Goal: Task Accomplishment & Management: Complete application form

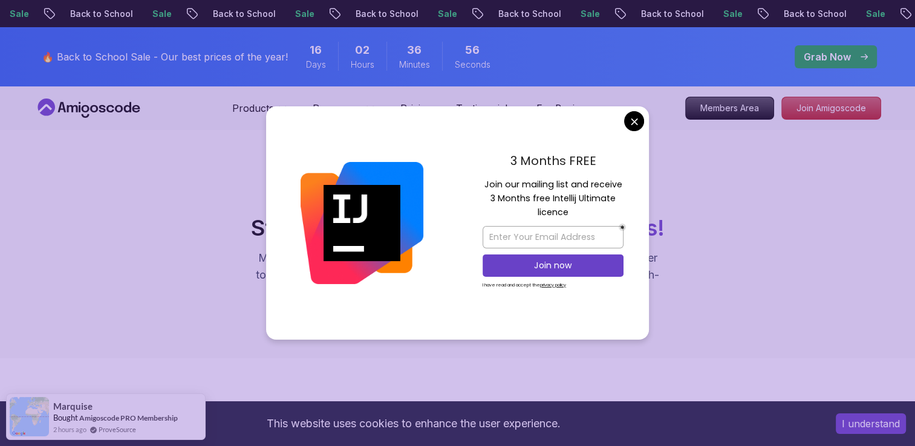
drag, startPoint x: 508, startPoint y: 160, endPoint x: 613, endPoint y: 153, distance: 105.5
click at [613, 153] on p "3 Months FREE" at bounding box center [553, 161] width 141 height 18
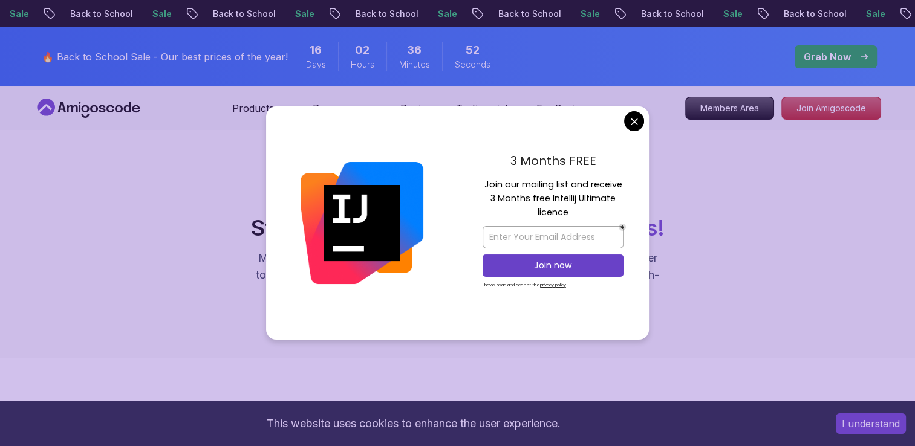
drag, startPoint x: 485, startPoint y: 183, endPoint x: 584, endPoint y: 212, distance: 103.5
click at [584, 212] on p "Join our mailing list and receive 3 Months free Intellij Ultimate licence" at bounding box center [553, 199] width 141 height 42
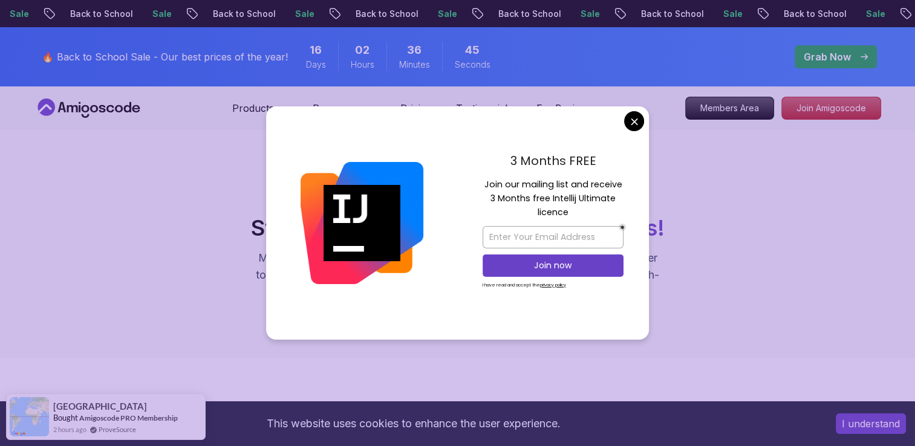
click at [469, 178] on div "3 Months FREE Join our mailing list and receive 3 Months free Intellij Ultimate…" at bounding box center [553, 223] width 192 height 234
drag, startPoint x: 485, startPoint y: 181, endPoint x: 576, endPoint y: 217, distance: 97.9
click at [576, 217] on p "Join our mailing list and receive 3 Months free Intellij Ultimate licence" at bounding box center [553, 199] width 141 height 42
click at [463, 157] on div "3 Months FREE Join our mailing list and receive 3 Months free Intellij Ultimate…" at bounding box center [553, 223] width 192 height 234
click at [590, 121] on div "3 Months FREE Join our mailing list and receive 3 Months free Intellij Ultimate…" at bounding box center [553, 223] width 192 height 234
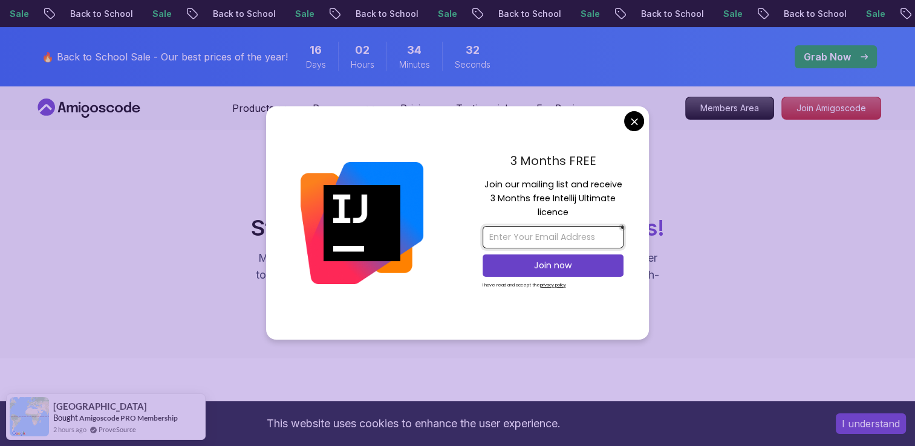
click at [528, 231] on input "email" at bounding box center [553, 237] width 141 height 22
drag, startPoint x: 485, startPoint y: 188, endPoint x: 649, endPoint y: 233, distance: 170.1
click at [649, 233] on div "3 Months FREE Join our mailing list and receive 3 Months free Intellij Ultimate…" at bounding box center [553, 223] width 192 height 234
click at [469, 177] on div "3 Months FREE Join our mailing list and receive 3 Months free Intellij Ultimate…" at bounding box center [553, 223] width 192 height 234
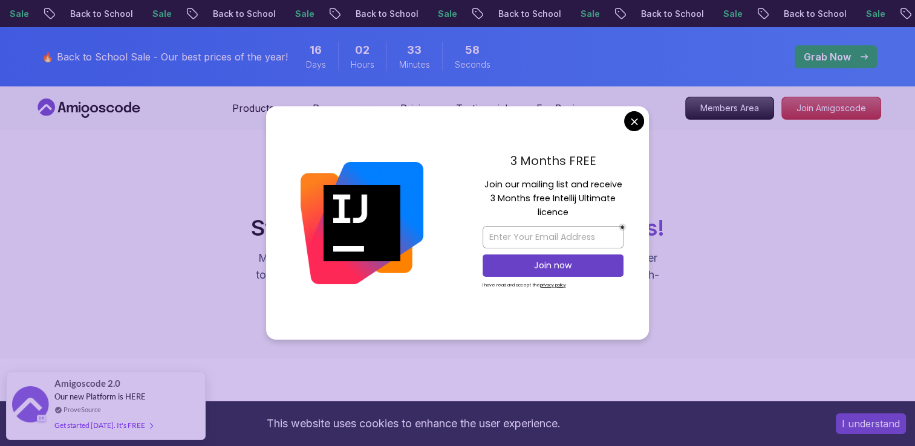
drag, startPoint x: 578, startPoint y: 217, endPoint x: 471, endPoint y: 188, distance: 111.7
click at [471, 188] on div "3 Months FREE Join our mailing list and receive 3 Months free Intellij Ultimate…" at bounding box center [553, 223] width 192 height 234
click at [484, 171] on div "3 Months FREE" at bounding box center [553, 164] width 141 height 25
drag, startPoint x: 482, startPoint y: 185, endPoint x: 581, endPoint y: 211, distance: 102.0
click at [581, 211] on p "Join our mailing list and receive 3 Months free Intellij Ultimate licence" at bounding box center [553, 199] width 141 height 42
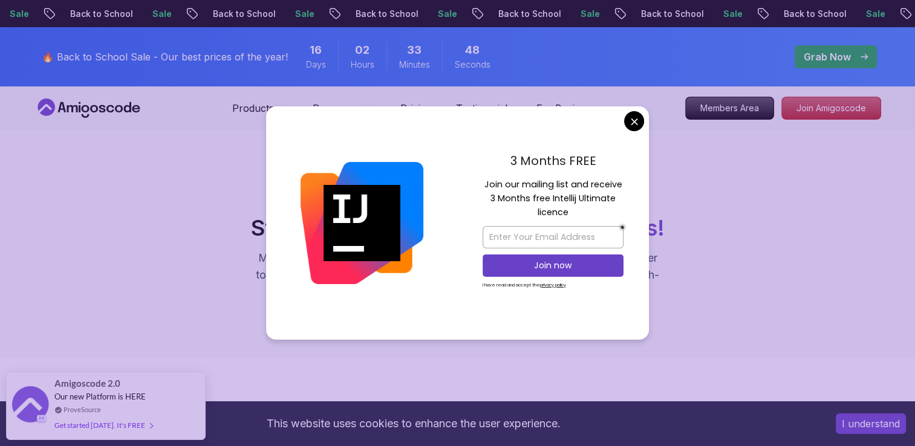
drag, startPoint x: 508, startPoint y: 162, endPoint x: 609, endPoint y: 169, distance: 100.7
click at [609, 169] on p "3 Months FREE" at bounding box center [553, 161] width 141 height 18
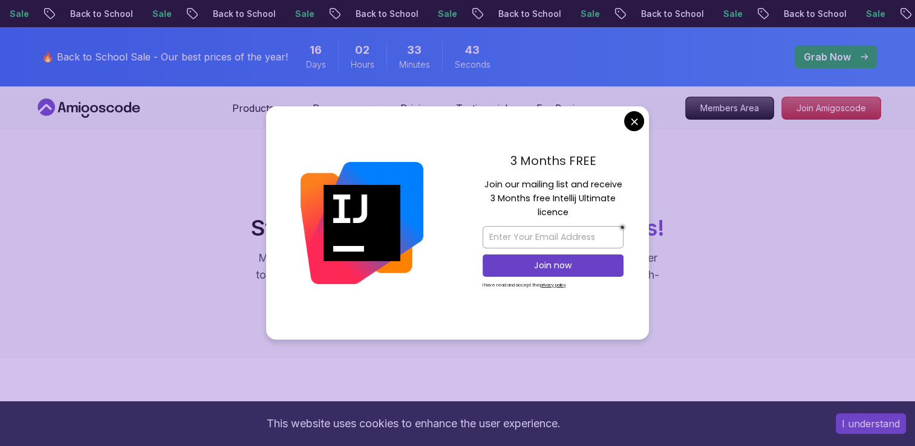
drag, startPoint x: 484, startPoint y: 185, endPoint x: 569, endPoint y: 208, distance: 87.8
click at [569, 208] on p "Join our mailing list and receive 3 Months free Intellij Ultimate licence" at bounding box center [553, 199] width 141 height 42
drag, startPoint x: 516, startPoint y: 160, endPoint x: 640, endPoint y: 154, distance: 124.2
click at [640, 154] on div "3 Months FREE Join our mailing list and receive 3 Months free Intellij Ultimate…" at bounding box center [553, 223] width 192 height 234
click at [508, 148] on div "3 Months FREE Join our mailing list and receive 3 Months free Intellij Ultimate…" at bounding box center [553, 223] width 192 height 234
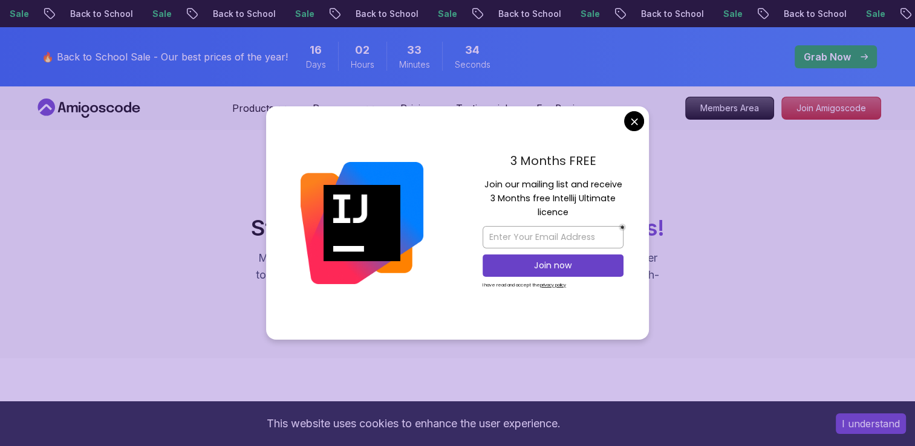
drag, startPoint x: 511, startPoint y: 159, endPoint x: 614, endPoint y: 159, distance: 103.4
click at [614, 159] on p "3 Months FREE" at bounding box center [553, 161] width 141 height 18
click at [465, 152] on div "3 Months FREE Join our mailing list and receive 3 Months free Intellij Ultimate…" at bounding box center [553, 223] width 192 height 234
drag, startPoint x: 485, startPoint y: 185, endPoint x: 583, endPoint y: 211, distance: 100.8
click at [583, 211] on p "Join our mailing list and receive 3 Months free Intellij Ultimate licence" at bounding box center [553, 199] width 141 height 42
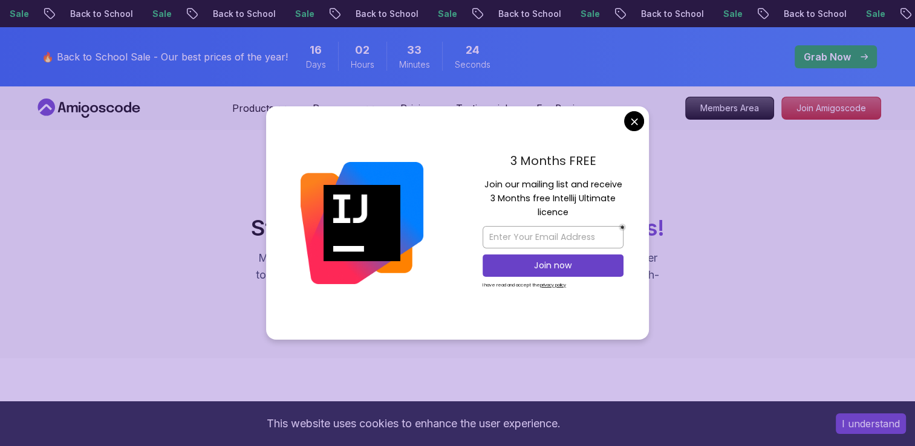
click at [610, 178] on p "Join our mailing list and receive 3 Months free Intellij Ultimate licence" at bounding box center [553, 199] width 141 height 42
drag, startPoint x: 482, startPoint y: 177, endPoint x: 578, endPoint y: 214, distance: 103.0
click at [578, 214] on div "3 Months FREE Join our mailing list and receive 3 Months free Intellij Ultimate…" at bounding box center [553, 223] width 192 height 234
click at [476, 188] on div "3 Months FREE Join our mailing list and receive 3 Months free Intellij Ultimate…" at bounding box center [553, 223] width 192 height 234
drag, startPoint x: 484, startPoint y: 183, endPoint x: 591, endPoint y: 219, distance: 113.1
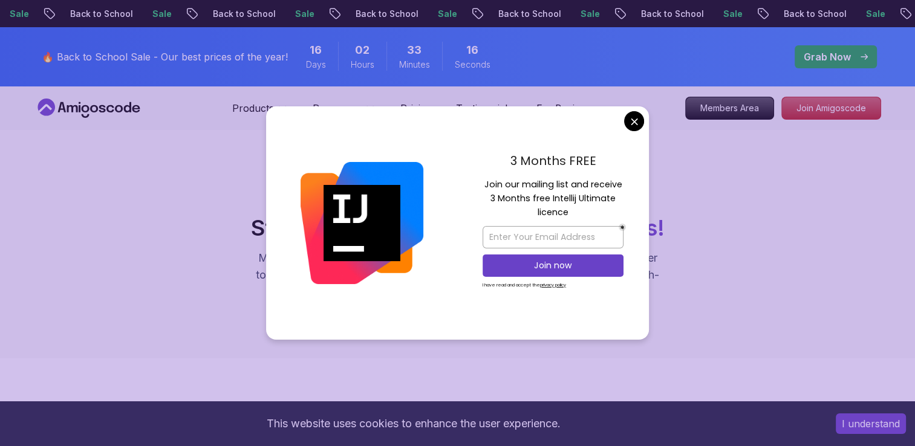
click at [591, 219] on p "Join our mailing list and receive 3 Months free Intellij Ultimate licence" at bounding box center [553, 199] width 141 height 42
click at [477, 166] on div "3 Months FREE Join our mailing list and receive 3 Months free Intellij Ultimate…" at bounding box center [553, 223] width 192 height 234
drag, startPoint x: 485, startPoint y: 183, endPoint x: 578, endPoint y: 215, distance: 98.5
click at [578, 215] on p "Join our mailing list and receive 3 Months free Intellij Ultimate licence" at bounding box center [553, 199] width 141 height 42
click at [474, 182] on div "3 Months FREE Join our mailing list and receive 3 Months free Intellij Ultimate…" at bounding box center [553, 223] width 192 height 234
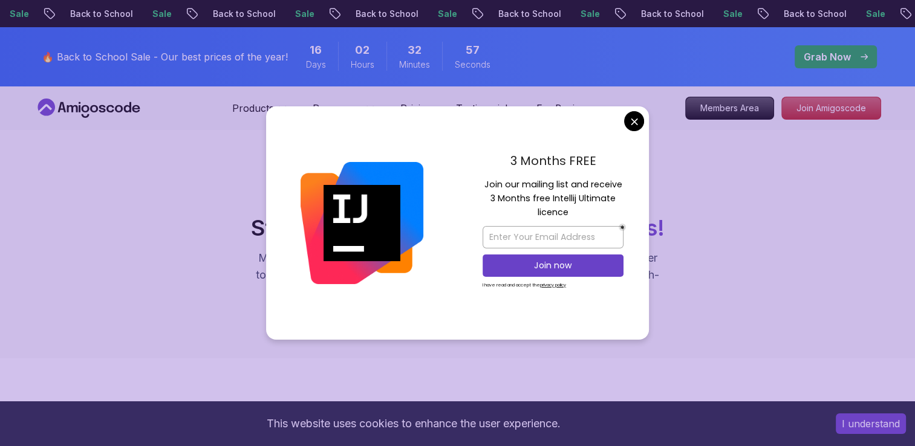
click at [475, 183] on div "3 Months FREE Join our mailing list and receive 3 Months free Intellij Ultimate…" at bounding box center [553, 223] width 192 height 234
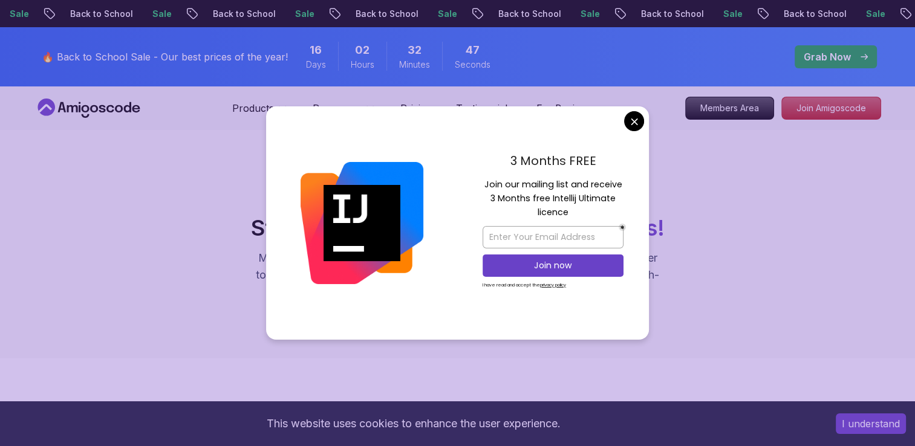
click at [477, 182] on div "3 Months FREE Join our mailing list and receive 3 Months free Intellij Ultimate…" at bounding box center [553, 223] width 192 height 234
drag, startPoint x: 477, startPoint y: 182, endPoint x: 489, endPoint y: 188, distance: 12.7
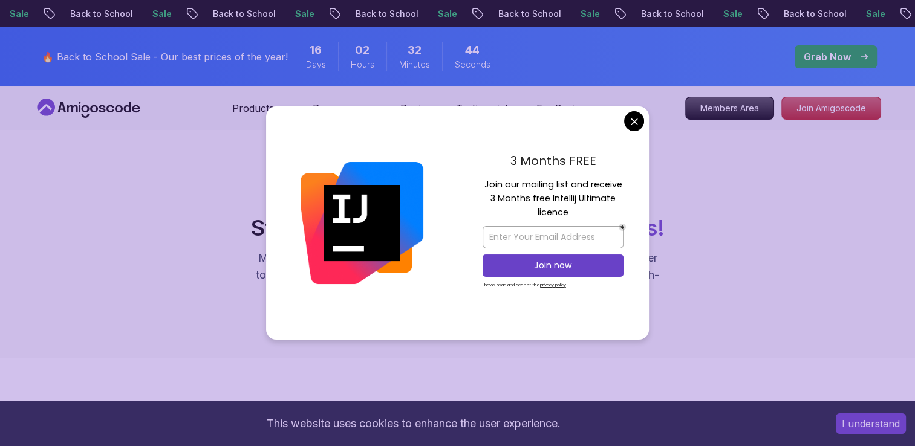
click at [489, 188] on div "3 Months FREE Join our mailing list and receive 3 Months free Intellij Ultimate…" at bounding box center [553, 223] width 192 height 234
click at [489, 188] on p "Join our mailing list and receive 3 Months free Intellij Ultimate licence" at bounding box center [553, 199] width 141 height 42
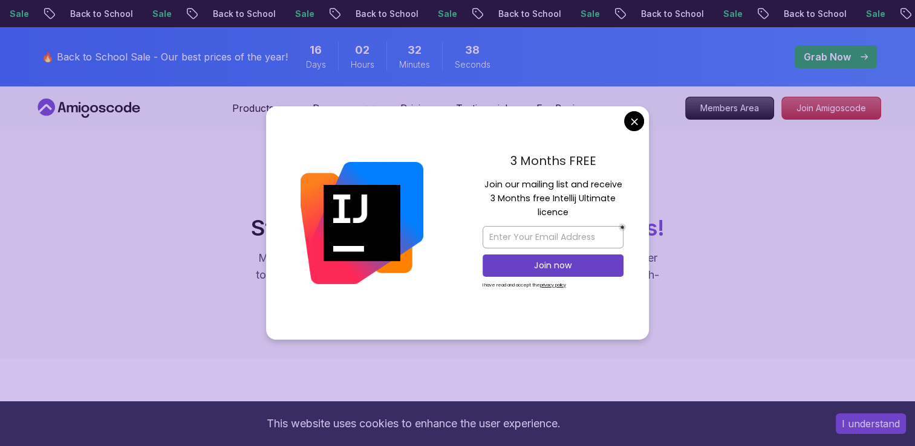
click at [449, 174] on div at bounding box center [362, 223] width 192 height 234
click at [474, 180] on div "3 Months FREE Join our mailing list and receive 3 Months free Intellij Ultimate…" at bounding box center [553, 223] width 192 height 234
drag, startPoint x: 0, startPoint y: 0, endPoint x: 485, endPoint y: 183, distance: 517.9
click at [485, 183] on p "Join our mailing list and receive 3 Months free Intellij Ultimate licence" at bounding box center [553, 199] width 141 height 42
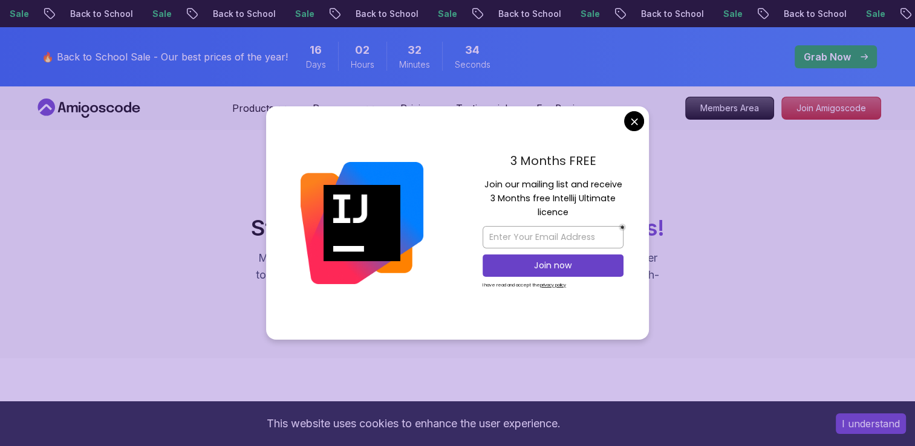
click at [485, 183] on p "Join our mailing list and receive 3 Months free Intellij Ultimate licence" at bounding box center [553, 199] width 141 height 42
click at [465, 178] on div "3 Months FREE Join our mailing list and receive 3 Months free Intellij Ultimate…" at bounding box center [553, 223] width 192 height 234
click at [512, 161] on p "3 Months FREE" at bounding box center [553, 161] width 141 height 18
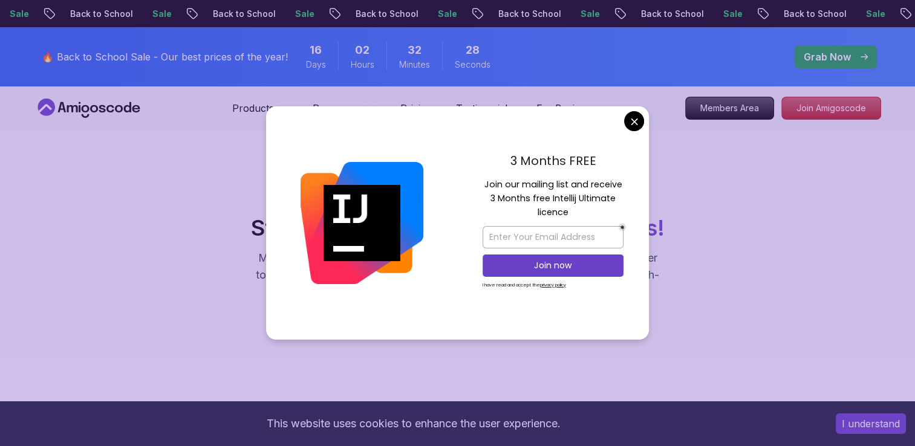
click at [512, 161] on p "3 Months FREE" at bounding box center [553, 161] width 141 height 18
drag, startPoint x: 512, startPoint y: 161, endPoint x: 480, endPoint y: 185, distance: 40.3
click at [480, 185] on div "3 Months FREE Join our mailing list and receive 3 Months free Intellij Ultimate…" at bounding box center [553, 223] width 192 height 234
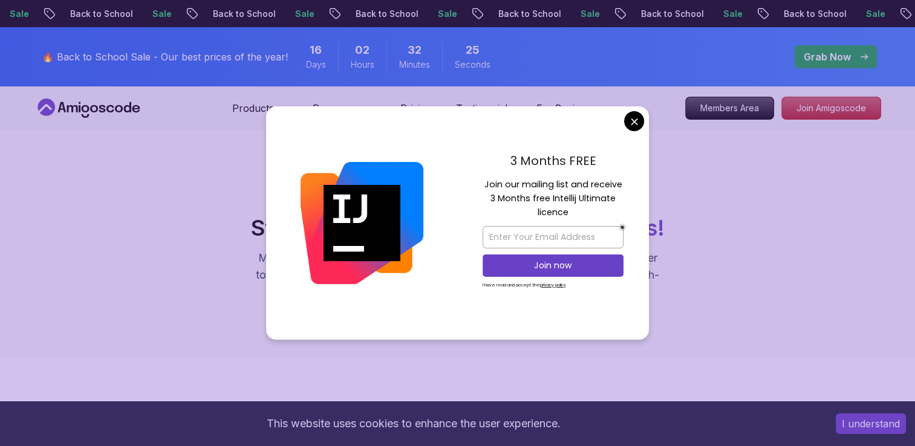
click at [480, 185] on div "3 Months FREE Join our mailing list and receive 3 Months free Intellij Ultimate…" at bounding box center [553, 223] width 192 height 234
drag, startPoint x: 481, startPoint y: 221, endPoint x: 483, endPoint y: 229, distance: 8.1
click at [483, 229] on div "3 Months FREE Join our mailing list and receive 3 Months free Intellij Ultimate…" at bounding box center [553, 223] width 192 height 234
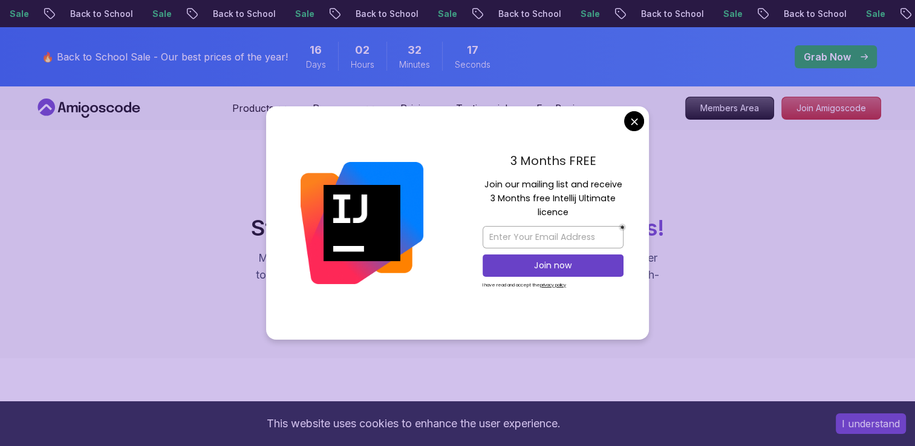
drag, startPoint x: 483, startPoint y: 214, endPoint x: 450, endPoint y: 202, distance: 34.8
click at [450, 202] on div at bounding box center [362, 223] width 192 height 234
click at [488, 231] on input "email" at bounding box center [553, 237] width 141 height 22
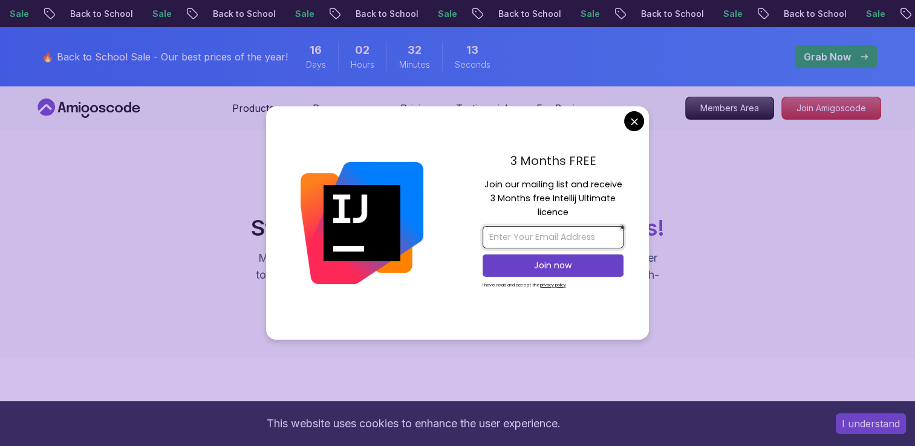
click at [488, 231] on input "email" at bounding box center [553, 237] width 141 height 22
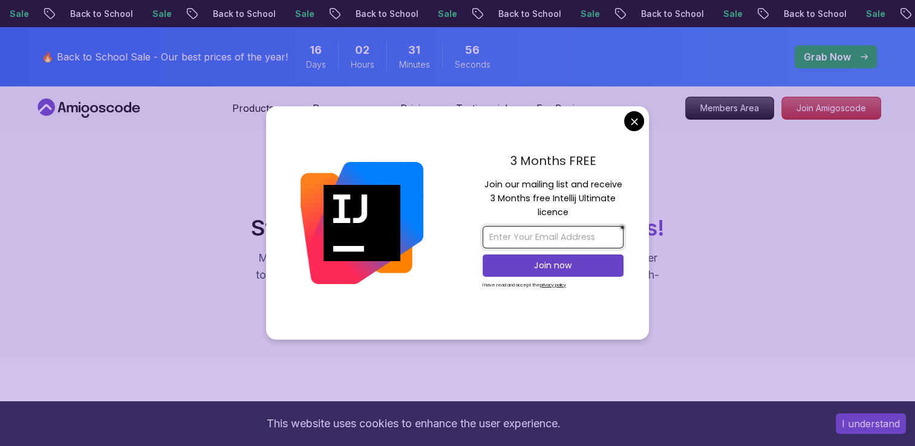
click at [488, 231] on input "email" at bounding box center [553, 237] width 141 height 22
drag, startPoint x: 514, startPoint y: 159, endPoint x: 457, endPoint y: 149, distance: 57.0
click at [457, 149] on div "3 Months FREE Join our mailing list and receive 3 Months free Intellij Ultimate…" at bounding box center [553, 223] width 192 height 234
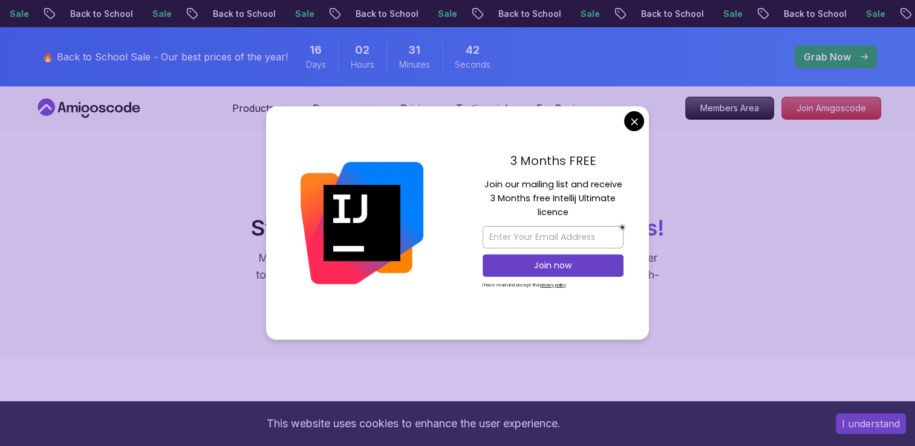
click at [457, 149] on div "3 Months FREE Join our mailing list and receive 3 Months free Intellij Ultimate…" at bounding box center [553, 223] width 192 height 234
drag, startPoint x: 508, startPoint y: 158, endPoint x: 577, endPoint y: 212, distance: 87.4
click at [577, 212] on div "3 Months FREE Join our mailing list and receive 3 Months free Intellij Ultimate…" at bounding box center [553, 223] width 192 height 234
drag, startPoint x: 577, startPoint y: 212, endPoint x: 462, endPoint y: 142, distance: 134.5
click at [462, 142] on div "3 Months FREE Join our mailing list and receive 3 Months free Intellij Ultimate…" at bounding box center [553, 223] width 192 height 234
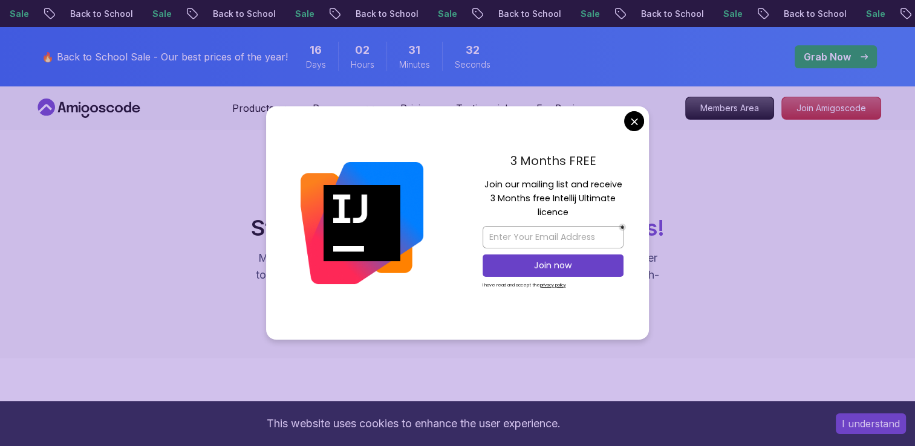
click at [462, 142] on div "3 Months FREE Join our mailing list and receive 3 Months free Intellij Ultimate…" at bounding box center [553, 223] width 192 height 234
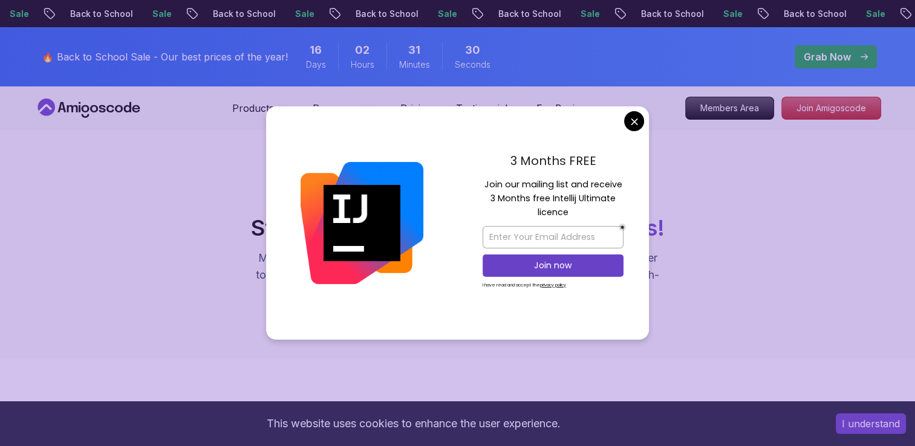
click at [462, 142] on div "3 Months FREE Join our mailing list and receive 3 Months free Intellij Ultimate…" at bounding box center [553, 223] width 192 height 234
click at [392, 175] on img at bounding box center [362, 223] width 123 height 123
click at [474, 166] on div "3 Months FREE Join our mailing list and receive 3 Months free Intellij Ultimate…" at bounding box center [553, 223] width 192 height 234
drag, startPoint x: 483, startPoint y: 181, endPoint x: 575, endPoint y: 223, distance: 101.0
click at [575, 223] on div "3 Months FREE Join our mailing list and receive 3 Months free Intellij Ultimate…" at bounding box center [553, 223] width 192 height 234
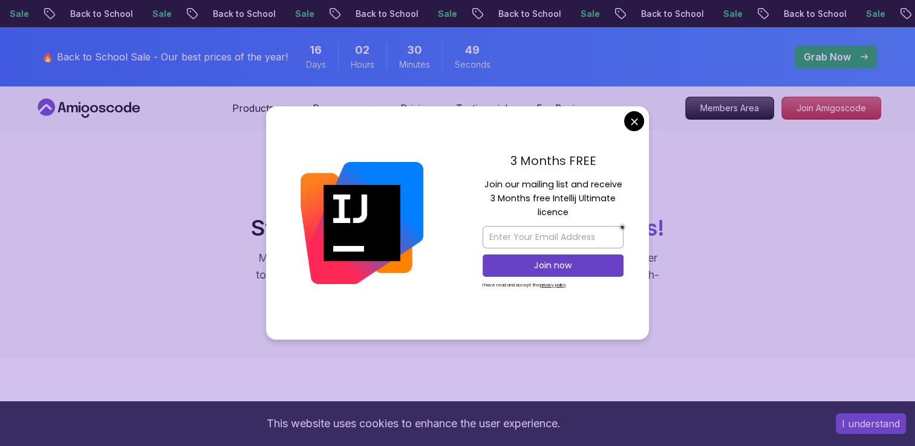
click at [391, 134] on div at bounding box center [362, 223] width 192 height 234
drag, startPoint x: 485, startPoint y: 186, endPoint x: 609, endPoint y: 229, distance: 131.2
click at [609, 229] on div "3 Months FREE Join our mailing list and receive 3 Months free Intellij Ultimate…" at bounding box center [553, 223] width 192 height 234
drag, startPoint x: 508, startPoint y: 159, endPoint x: 607, endPoint y: 162, distance: 99.2
click at [607, 162] on p "3 Months FREE" at bounding box center [553, 161] width 141 height 18
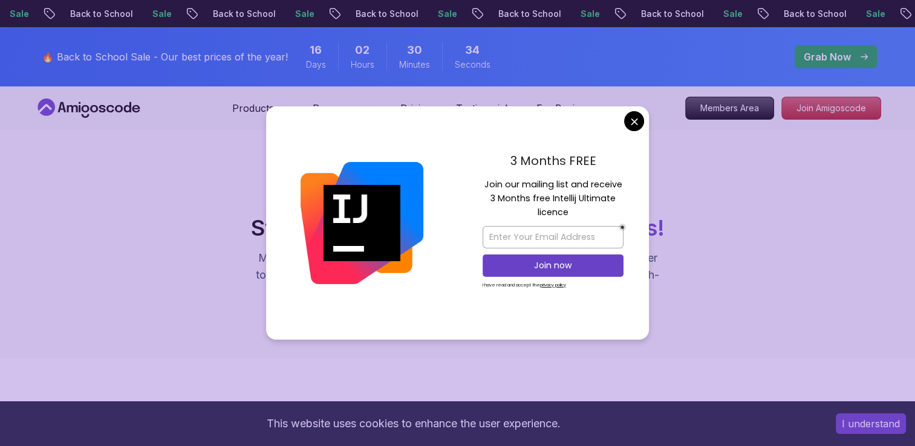
click at [461, 175] on div "3 Months FREE Join our mailing list and receive 3 Months free Intellij Ultimate…" at bounding box center [553, 223] width 192 height 234
drag, startPoint x: 491, startPoint y: 181, endPoint x: 597, endPoint y: 220, distance: 112.9
click at [597, 220] on div "3 Months FREE Join our mailing list and receive 3 Months free Intellij Ultimate…" at bounding box center [553, 223] width 192 height 234
click at [479, 185] on div "3 Months FREE Join our mailing list and receive 3 Months free Intellij Ultimate…" at bounding box center [553, 223] width 192 height 234
drag, startPoint x: 479, startPoint y: 185, endPoint x: 572, endPoint y: 211, distance: 96.6
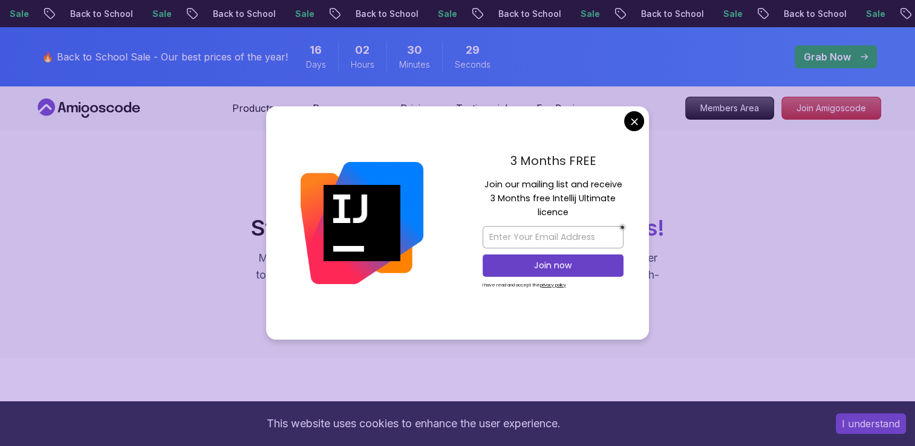
click at [572, 211] on div "3 Months FREE Join our mailing list and receive 3 Months free Intellij Ultimate…" at bounding box center [553, 223] width 192 height 234
click at [477, 149] on div "3 Months FREE Join our mailing list and receive 3 Months free Intellij Ultimate…" at bounding box center [553, 223] width 192 height 234
drag, startPoint x: 483, startPoint y: 180, endPoint x: 576, endPoint y: 211, distance: 98.3
click at [576, 211] on p "Join our mailing list and receive 3 Months free Intellij Ultimate licence" at bounding box center [553, 199] width 141 height 42
click at [459, 175] on div "3 Months FREE Join our mailing list and receive 3 Months free Intellij Ultimate…" at bounding box center [553, 223] width 192 height 234
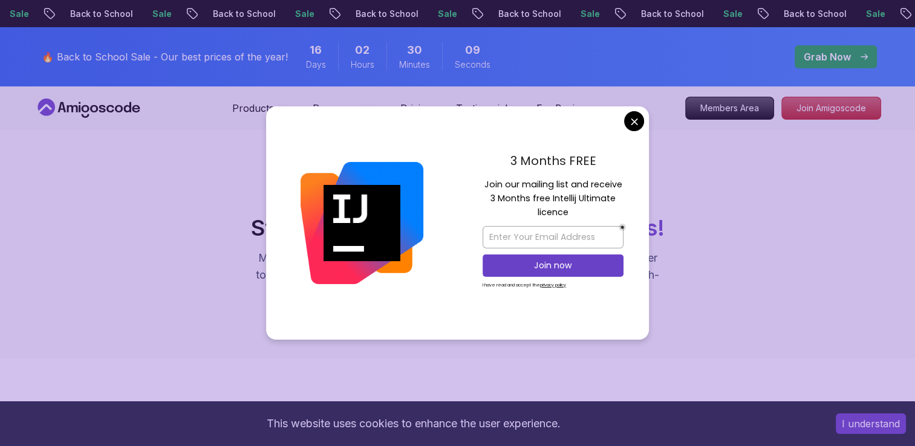
drag, startPoint x: 477, startPoint y: 186, endPoint x: 570, endPoint y: 211, distance: 96.6
click at [570, 211] on div "3 Months FREE Join our mailing list and receive 3 Months free Intellij Ultimate…" at bounding box center [553, 223] width 192 height 234
click at [455, 249] on div at bounding box center [362, 223] width 192 height 234
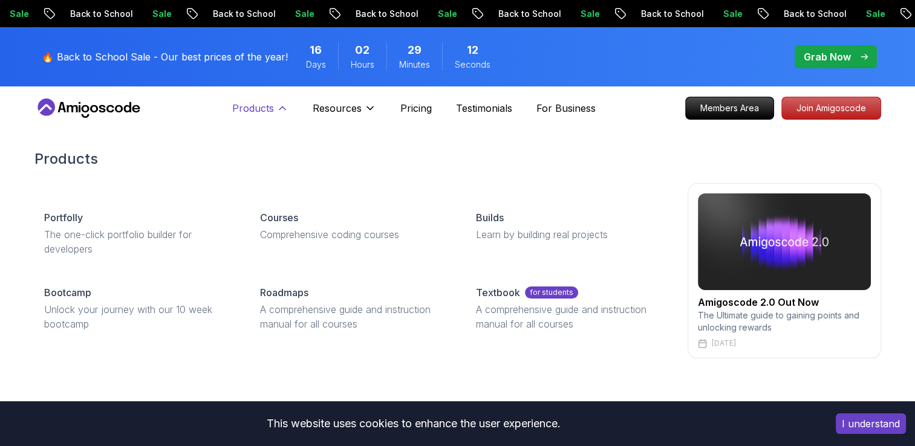
click at [254, 117] on button "Products" at bounding box center [260, 113] width 56 height 24
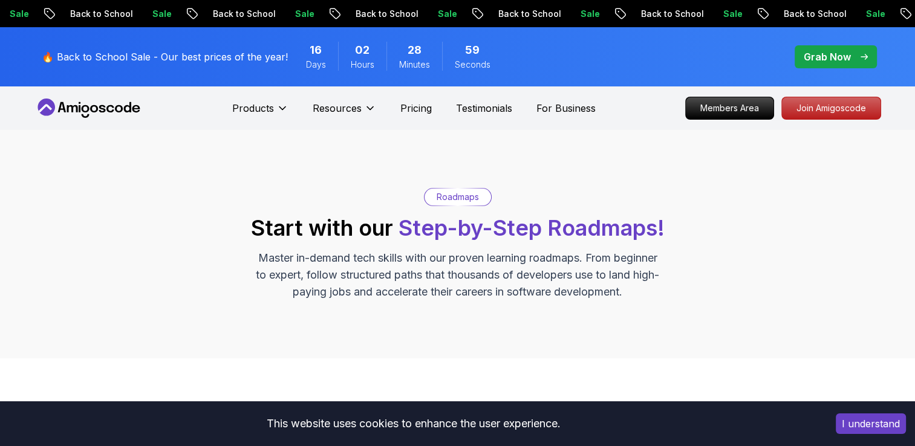
click at [564, 117] on div "Products Resources Pricing Testimonials For Business" at bounding box center [414, 108] width 364 height 24
click at [563, 109] on p "For Business" at bounding box center [566, 108] width 59 height 15
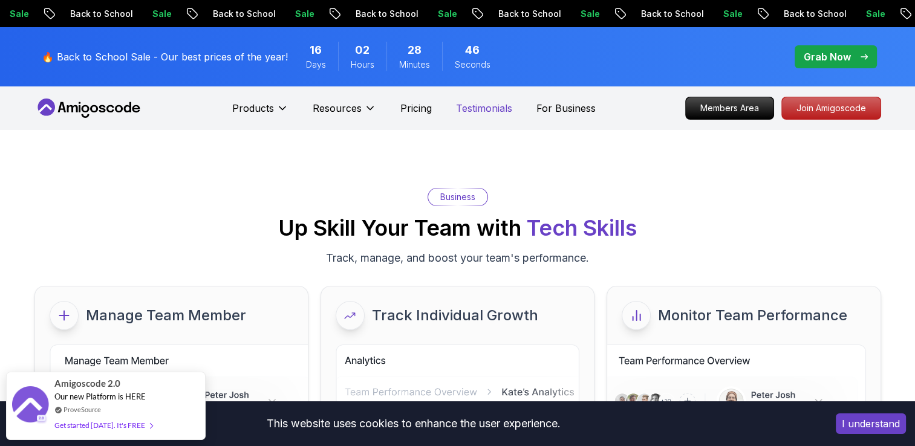
click at [466, 114] on p "Testimonials" at bounding box center [484, 108] width 56 height 15
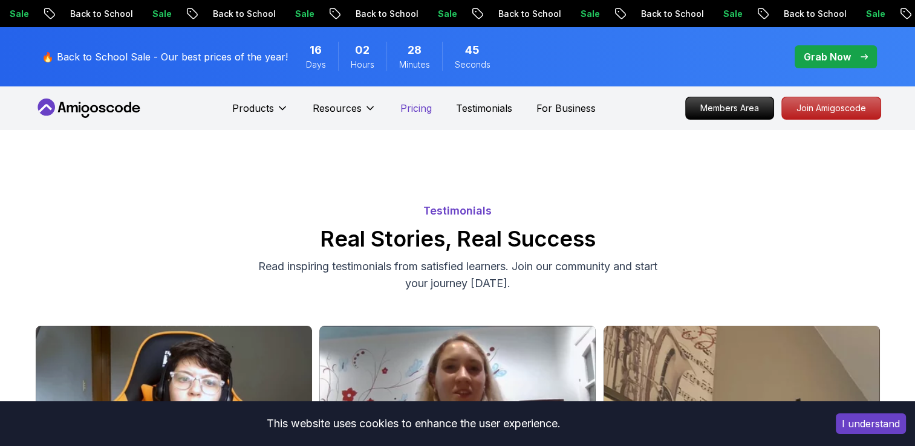
click at [400, 111] on p "Pricing" at bounding box center [415, 108] width 31 height 15
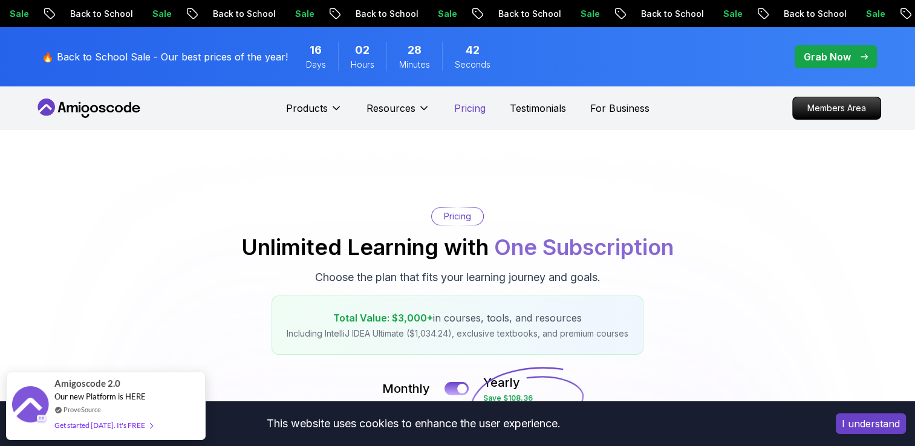
click at [474, 108] on p "Pricing" at bounding box center [469, 108] width 31 height 15
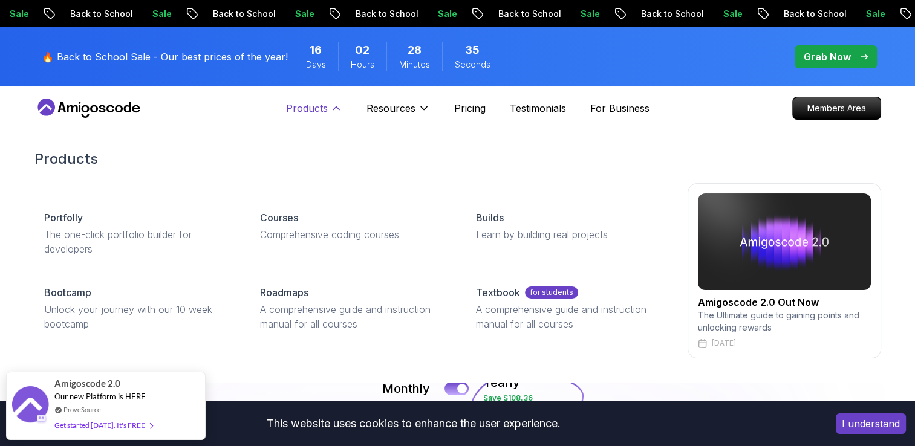
click at [298, 117] on button "Products" at bounding box center [314, 113] width 56 height 24
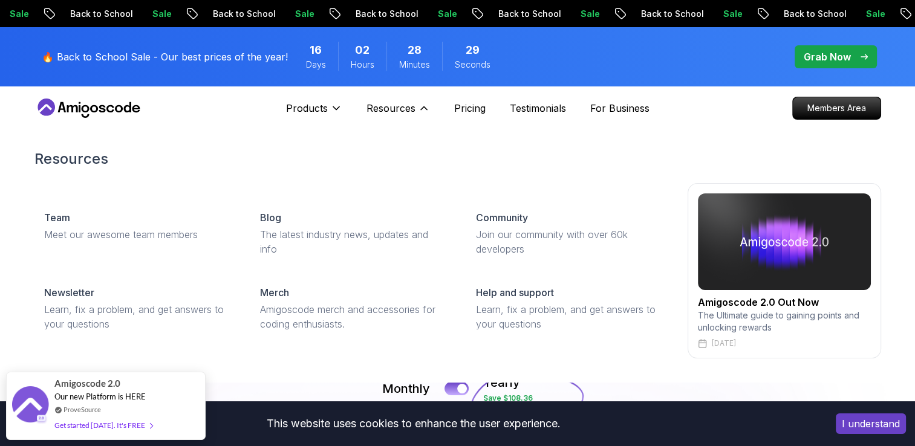
click at [789, 319] on p "The Ultimate guide to gaining points and unlocking rewards" at bounding box center [784, 322] width 173 height 24
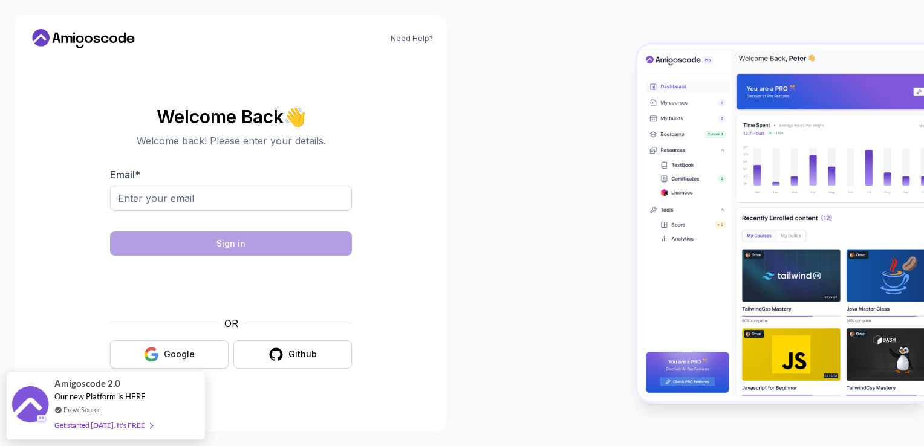
click at [191, 350] on div "Google" at bounding box center [179, 354] width 31 height 12
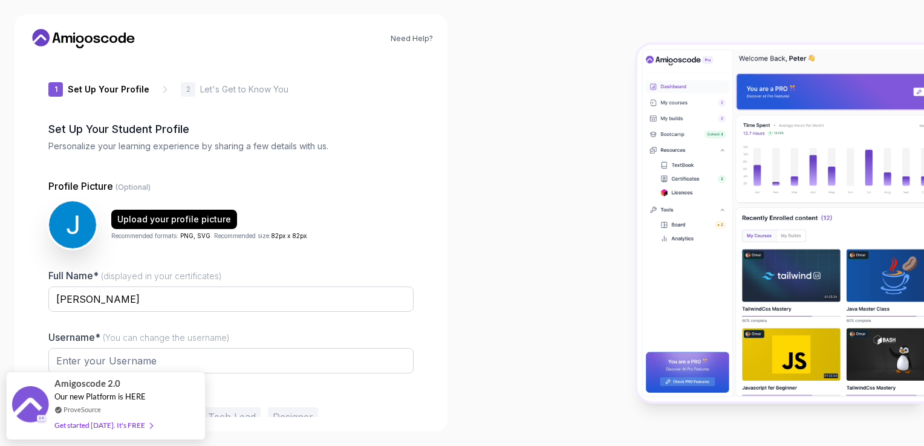
type input "sunnyrhinoff76d"
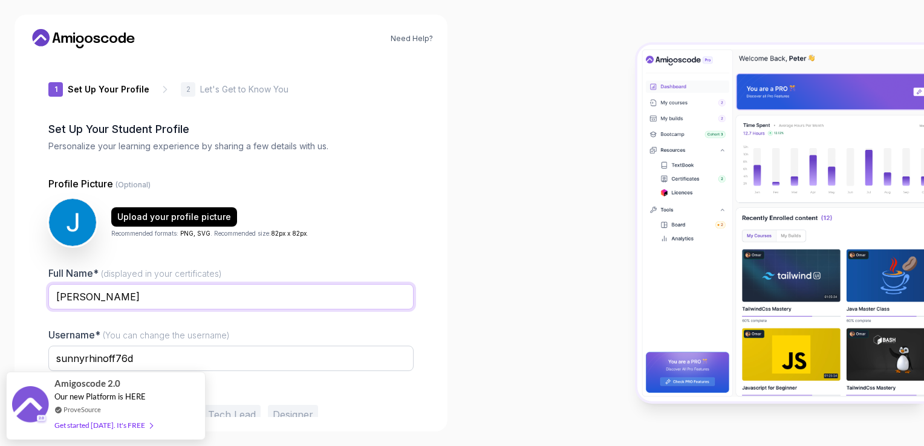
click at [150, 296] on input "[PERSON_NAME]" at bounding box center [230, 296] width 365 height 25
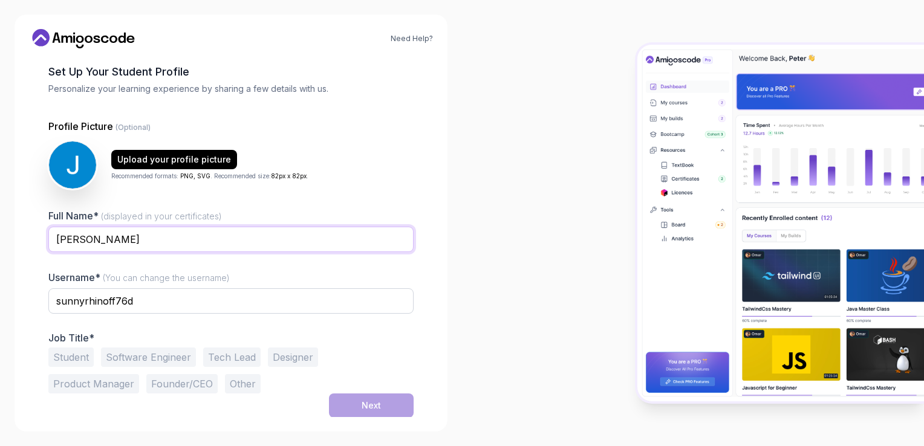
type input "[PERSON_NAME]"
click at [183, 303] on input "sunnyrhinoff76d" at bounding box center [230, 301] width 365 height 25
click at [76, 355] on button "Student" at bounding box center [70, 357] width 45 height 19
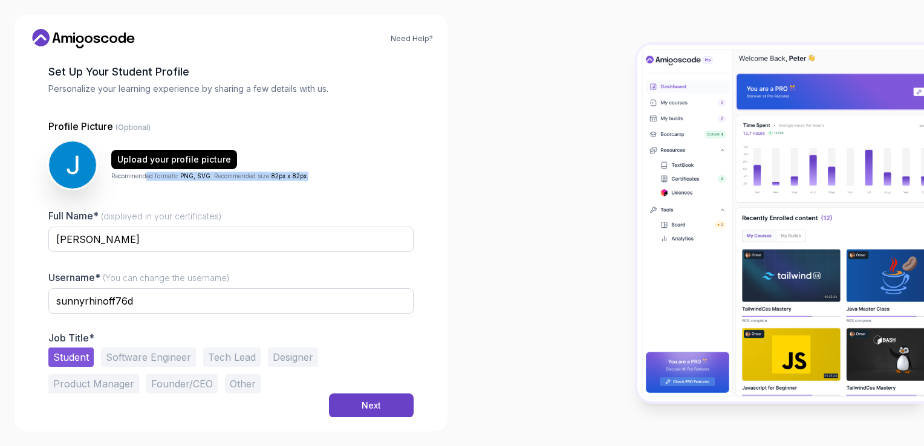
drag, startPoint x: 317, startPoint y: 174, endPoint x: 140, endPoint y: 174, distance: 177.3
click at [142, 174] on div "Upload your profile picture Recommended formats: PNG, SVG . Recommended size: 8…" at bounding box center [230, 165] width 365 height 48
drag, startPoint x: 140, startPoint y: 174, endPoint x: 104, endPoint y: 174, distance: 35.7
click at [104, 174] on div "Upload your profile picture Recommended formats: PNG, SVG . Recommended size: 8…" at bounding box center [230, 165] width 365 height 48
drag, startPoint x: 104, startPoint y: 174, endPoint x: 119, endPoint y: 177, distance: 14.8
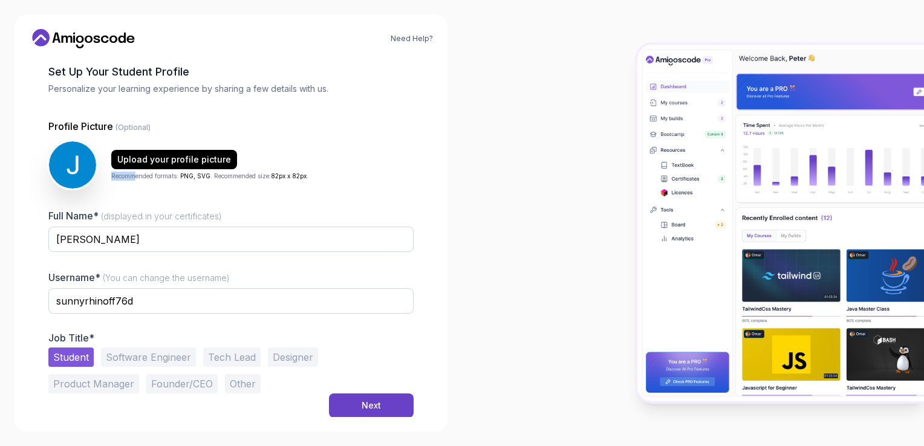
click at [104, 174] on div "Upload your profile picture Recommended formats: PNG, SVG . Recommended size: 8…" at bounding box center [230, 165] width 365 height 48
drag, startPoint x: 313, startPoint y: 172, endPoint x: 111, endPoint y: 172, distance: 202.1
click at [111, 172] on div "Upload your profile picture Recommended formats: PNG, SVG . Recommended size: 8…" at bounding box center [230, 165] width 365 height 48
click at [108, 174] on div "Upload your profile picture Recommended formats: PNG, SVG . Recommended size: 8…" at bounding box center [230, 165] width 365 height 48
drag, startPoint x: 309, startPoint y: 178, endPoint x: 111, endPoint y: 172, distance: 197.3
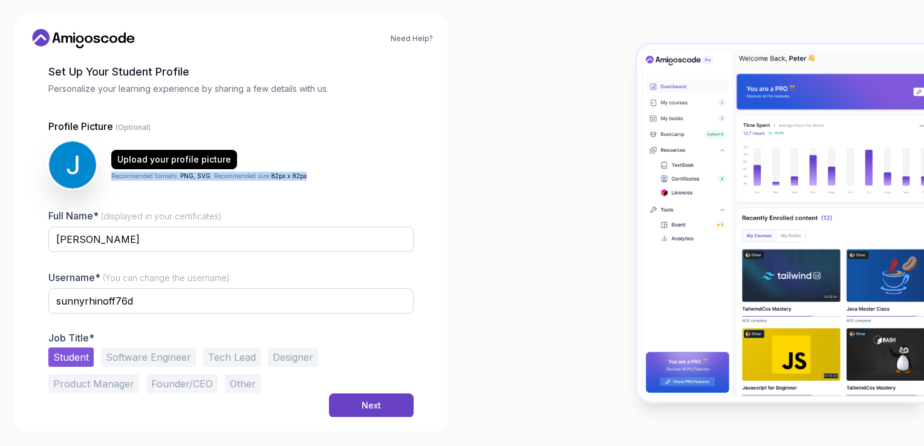
click at [111, 172] on p "Recommended formats: PNG, SVG . Recommended size: 82px x 82px ." at bounding box center [209, 176] width 197 height 9
copy p "Recommended formats: PNG, SVG . Recommended size: 82px x 82px"
click at [149, 179] on p "Recommended formats: PNG, SVG . Recommended size: 82px x 82px ." at bounding box center [209, 176] width 197 height 9
drag, startPoint x: 312, startPoint y: 174, endPoint x: 157, endPoint y: 171, distance: 155.5
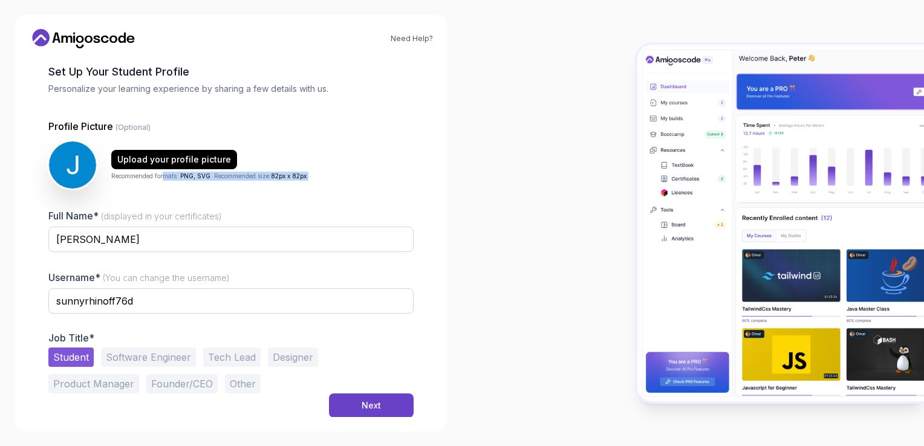
click at [159, 171] on div "Upload your profile picture Recommended formats: PNG, SVG . Recommended size: 8…" at bounding box center [230, 165] width 365 height 48
drag, startPoint x: 157, startPoint y: 171, endPoint x: 106, endPoint y: 171, distance: 50.2
click at [106, 171] on div "Upload your profile picture Recommended formats: PNG, SVG . Recommended size: 8…" at bounding box center [230, 165] width 365 height 48
click at [197, 188] on div "Upload your profile picture Recommended formats: PNG, SVG . Recommended size: 8…" at bounding box center [230, 165] width 365 height 48
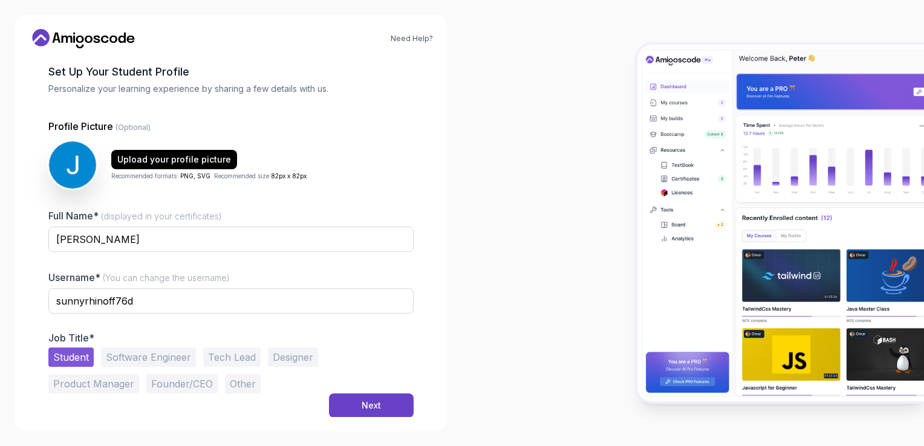
click at [319, 177] on div "Upload your profile picture Recommended formats: PNG, SVG . Recommended size: 8…" at bounding box center [230, 165] width 365 height 48
click at [318, 176] on div "Upload your profile picture Recommended formats: PNG, SVG . Recommended size: 8…" at bounding box center [230, 165] width 365 height 48
click at [189, 178] on span "PNG, SVG" at bounding box center [195, 175] width 30 height 7
drag, startPoint x: 114, startPoint y: 177, endPoint x: 305, endPoint y: 185, distance: 190.7
click at [305, 185] on div "Upload your profile picture Recommended formats: PNG, SVG . Recommended size: 8…" at bounding box center [230, 165] width 365 height 48
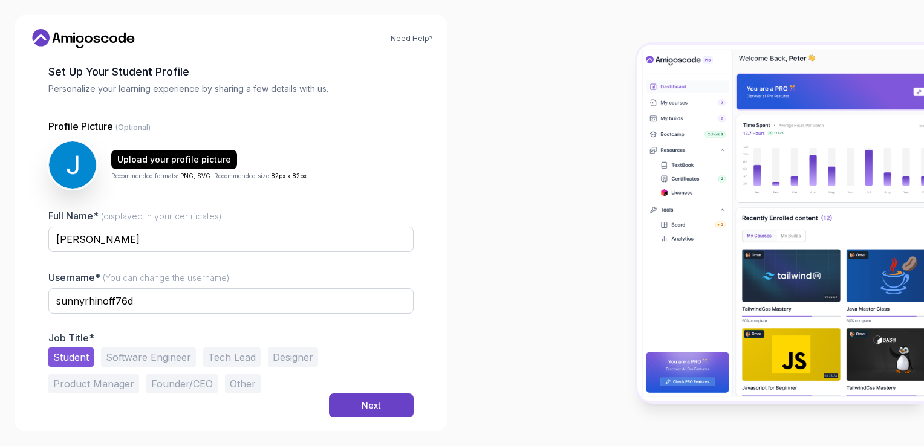
click at [332, 172] on div "Upload your profile picture Recommended formats: PNG, SVG . Recommended size: 8…" at bounding box center [230, 165] width 365 height 48
click at [225, 179] on p "Recommended formats: PNG, SVG . Recommended size: 82px x 82px ." at bounding box center [209, 176] width 197 height 9
drag, startPoint x: 110, startPoint y: 176, endPoint x: 311, endPoint y: 186, distance: 201.1
click at [311, 186] on div "Upload your profile picture Recommended formats: PNG, SVG . Recommended size: 8…" at bounding box center [230, 165] width 365 height 48
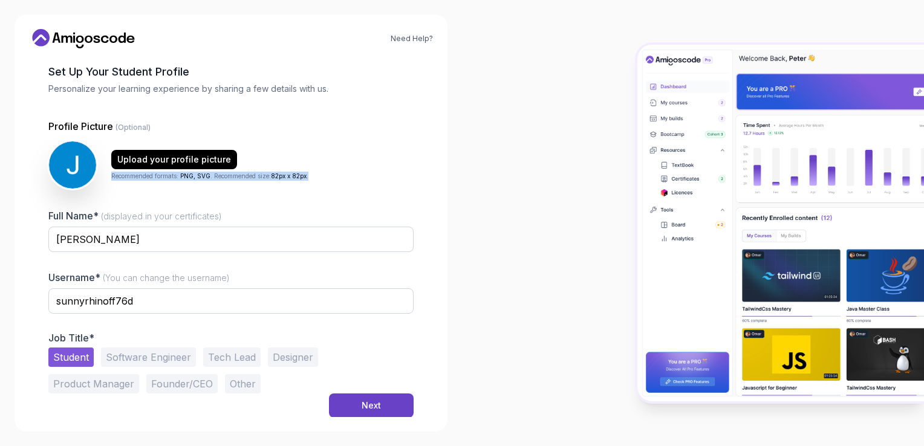
click at [311, 186] on div "Upload your profile picture Recommended formats: PNG, SVG . Recommended size: 8…" at bounding box center [230, 165] width 365 height 48
copy p "Recommended formats: PNG, SVG . Recommended size: 82px x 82px ."
click at [311, 188] on div "Upload your profile picture Recommended formats: PNG, SVG . Recommended size: 8…" at bounding box center [230, 165] width 365 height 48
drag, startPoint x: 109, startPoint y: 177, endPoint x: 334, endPoint y: 190, distance: 225.4
click at [334, 190] on div "Profile Picture (Optional) Upload your profile picture Recommended formats: PNG…" at bounding box center [230, 256] width 365 height 275
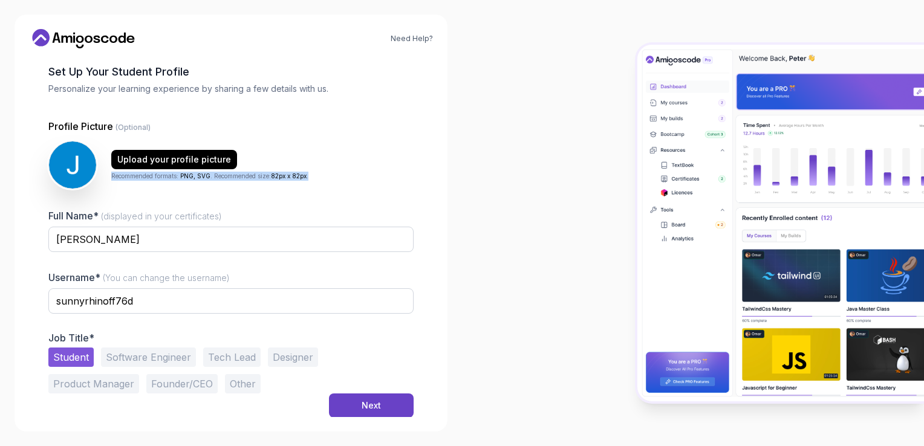
drag, startPoint x: 334, startPoint y: 190, endPoint x: 313, endPoint y: 185, distance: 21.7
click at [334, 190] on div "Profile Picture (Optional) Upload your profile picture Recommended formats: PNG…" at bounding box center [230, 256] width 365 height 275
copy p "Recommended formats: PNG, SVG . Recommended size: 82px x 82px ."
click at [311, 197] on div "Profile Picture (Optional) Upload your profile picture Recommended formats: PNG…" at bounding box center [230, 256] width 365 height 275
click at [116, 174] on p "Recommended formats: PNG, SVG . Recommended size: 82px x 82px ." at bounding box center [209, 176] width 197 height 9
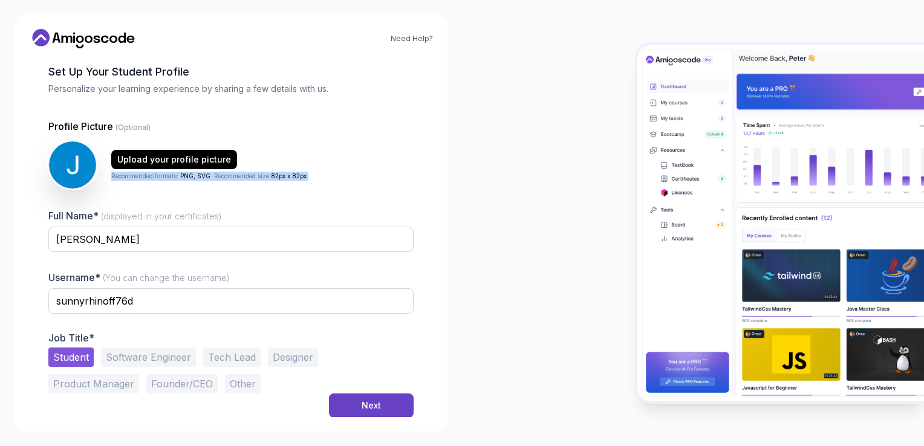
drag, startPoint x: 112, startPoint y: 174, endPoint x: 315, endPoint y: 180, distance: 203.4
click at [315, 180] on div "Upload your profile picture Recommended formats: PNG, SVG . Recommended size: 8…" at bounding box center [230, 165] width 365 height 48
click at [354, 125] on p "Profile Picture (Optional)" at bounding box center [230, 126] width 365 height 15
drag, startPoint x: 111, startPoint y: 171, endPoint x: 150, endPoint y: 180, distance: 39.9
click at [114, 172] on p "Recommended formats: PNG, SVG . Recommended size: 82px x 82px ." at bounding box center [209, 176] width 197 height 9
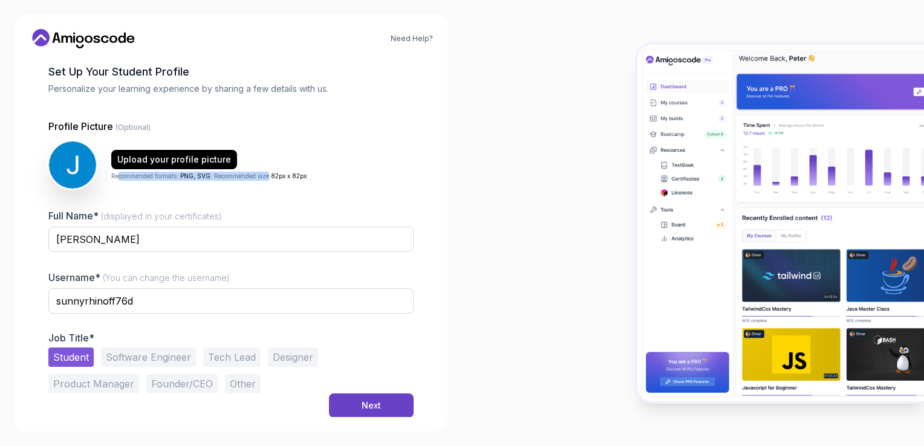
drag, startPoint x: 150, startPoint y: 180, endPoint x: 270, endPoint y: 186, distance: 120.5
click at [270, 186] on div "Upload your profile picture Recommended formats: PNG, SVG . Recommended size: 8…" at bounding box center [230, 165] width 365 height 48
drag, startPoint x: 270, startPoint y: 186, endPoint x: 317, endPoint y: 195, distance: 47.5
click at [317, 195] on div "Profile Picture (Optional) Upload your profile picture Recommended formats: PNG…" at bounding box center [230, 256] width 365 height 275
drag, startPoint x: 316, startPoint y: 178, endPoint x: 108, endPoint y: 183, distance: 207.6
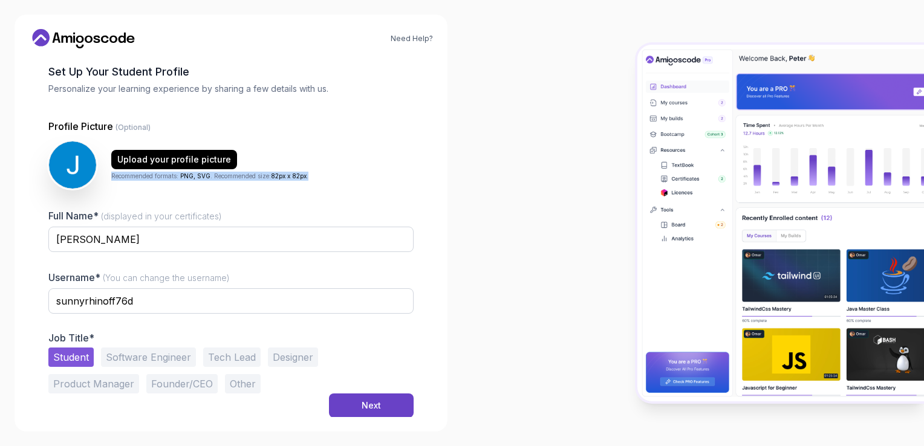
click at [108, 183] on div "Upload your profile picture Recommended formats: PNG, SVG . Recommended size: 8…" at bounding box center [230, 165] width 365 height 48
copy p "Recommended formats: PNG, SVG . Recommended size: 82px x 82px ."
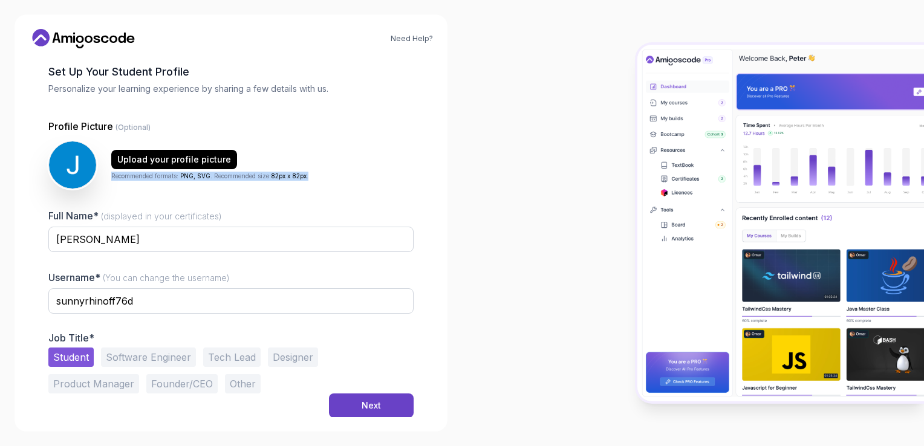
click at [324, 180] on div "Upload your profile picture Recommended formats: PNG, SVG . Recommended size: 8…" at bounding box center [230, 165] width 365 height 48
click at [316, 175] on div "Upload your profile picture Recommended formats: PNG, SVG . Recommended size: 8…" at bounding box center [230, 165] width 365 height 48
drag, startPoint x: 316, startPoint y: 175, endPoint x: 239, endPoint y: 175, distance: 77.4
click at [239, 175] on div "Upload your profile picture Recommended formats: PNG, SVG . Recommended size: 8…" at bounding box center [230, 165] width 365 height 48
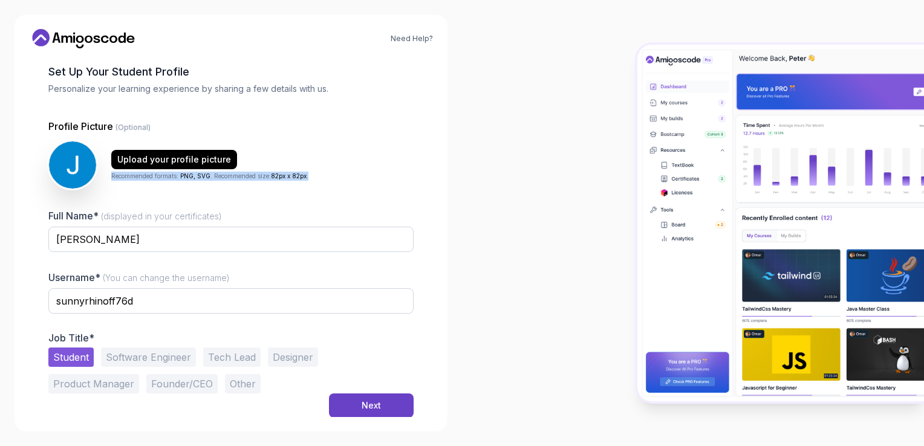
click at [239, 175] on p "Recommended formats: PNG, SVG . Recommended size: 82px x 82px ." at bounding box center [209, 176] width 197 height 9
copy p "Recommended formats: PNG, SVG . Recommended size: 82px x 82px ."
click at [198, 189] on div "Profile Picture (Optional) Upload your profile picture Recommended formats: PNG…" at bounding box center [230, 256] width 365 height 275
drag, startPoint x: 333, startPoint y: 152, endPoint x: 298, endPoint y: 175, distance: 42.3
click at [330, 156] on div "Upload your profile picture Recommended formats: PNG, SVG . Recommended size: 8…" at bounding box center [230, 165] width 365 height 48
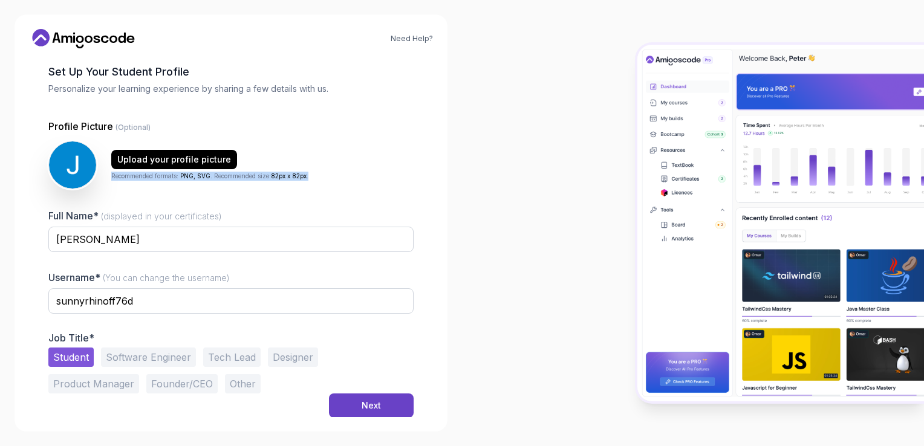
drag, startPoint x: 311, startPoint y: 175, endPoint x: 111, endPoint y: 175, distance: 199.6
click at [111, 175] on div "Upload your profile picture Recommended formats: PNG, SVG . Recommended size: 8…" at bounding box center [230, 165] width 365 height 48
click at [111, 175] on p "Recommended formats: PNG, SVG . Recommended size: 82px x 82px ." at bounding box center [209, 176] width 197 height 9
click at [324, 174] on div "Upload your profile picture Recommended formats: PNG, SVG . Recommended size: 8…" at bounding box center [230, 165] width 365 height 48
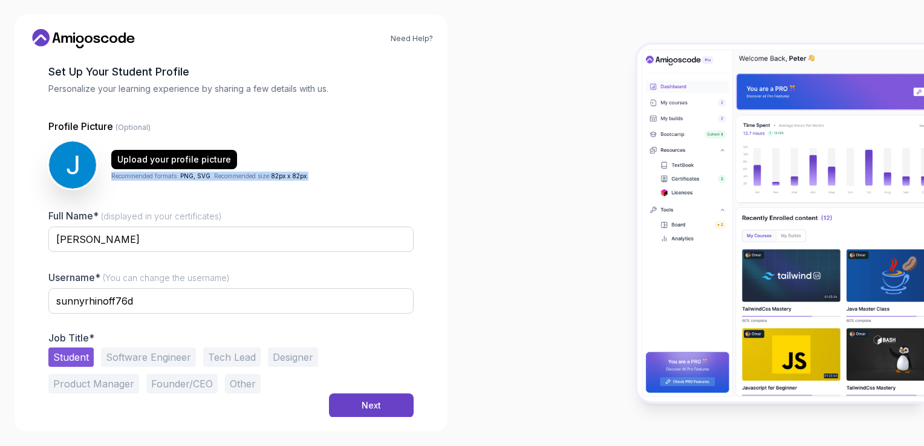
drag, startPoint x: 111, startPoint y: 177, endPoint x: 330, endPoint y: 198, distance: 219.4
click at [330, 198] on div "Profile Picture (Optional) Upload your profile picture Recommended formats: PNG…" at bounding box center [230, 256] width 365 height 275
drag, startPoint x: 329, startPoint y: 198, endPoint x: 318, endPoint y: 165, distance: 35.6
click at [318, 165] on div "Upload your profile picture Recommended formats: PNG, SVG . Recommended size: 8…" at bounding box center [230, 165] width 365 height 48
drag, startPoint x: 318, startPoint y: 178, endPoint x: 111, endPoint y: 176, distance: 207.5
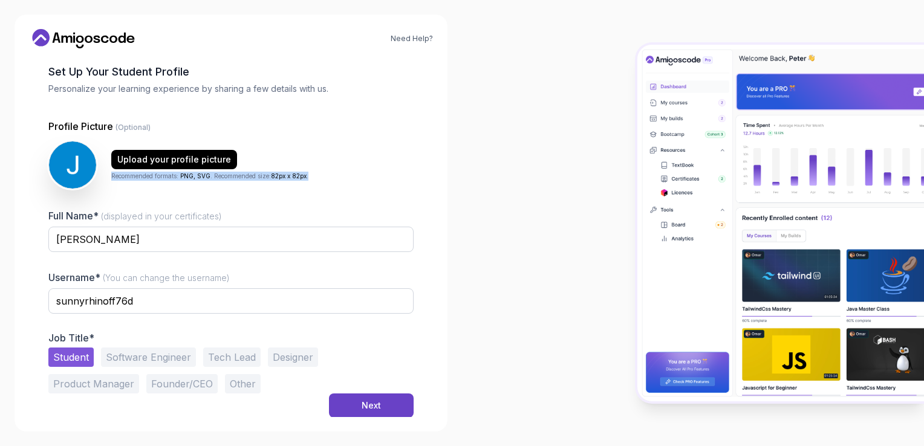
click at [111, 176] on div "Upload your profile picture Recommended formats: PNG, SVG . Recommended size: 8…" at bounding box center [230, 165] width 365 height 48
click at [347, 159] on div "Upload your profile picture Recommended formats: PNG, SVG . Recommended size: 8…" at bounding box center [230, 165] width 365 height 48
drag, startPoint x: 315, startPoint y: 174, endPoint x: 120, endPoint y: 171, distance: 194.8
click at [124, 171] on div "Upload your profile picture Recommended formats: PNG, SVG . Recommended size: 8…" at bounding box center [230, 165] width 365 height 48
drag, startPoint x: 120, startPoint y: 171, endPoint x: 106, endPoint y: 172, distance: 13.4
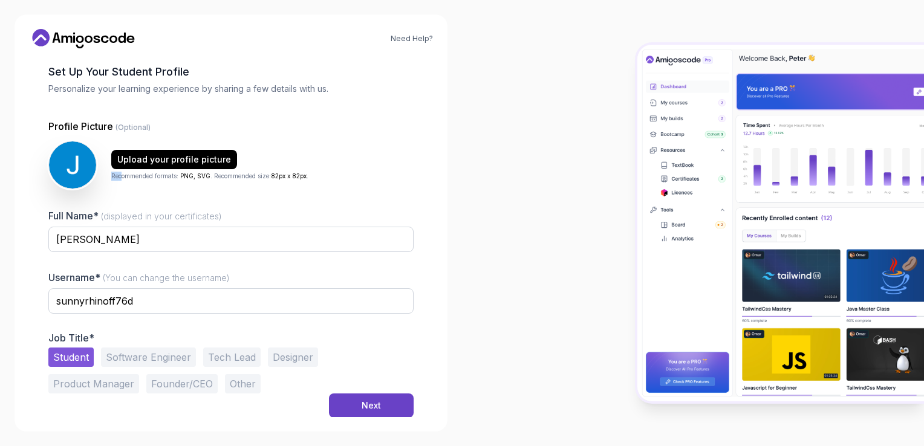
click at [108, 172] on div "Upload your profile picture Recommended formats: PNG, SVG . Recommended size: 8…" at bounding box center [230, 165] width 365 height 48
click at [107, 172] on div "Upload your profile picture Recommended formats: PNG, SVG . Recommended size: 8…" at bounding box center [230, 165] width 365 height 48
click at [152, 181] on div "Upload your profile picture Recommended formats: PNG, SVG . Recommended size: 8…" at bounding box center [230, 165] width 365 height 48
click at [327, 178] on div "Upload your profile picture Recommended formats: PNG, SVG . Recommended size: 8…" at bounding box center [230, 165] width 365 height 48
drag, startPoint x: 327, startPoint y: 178, endPoint x: 318, endPoint y: 173, distance: 9.8
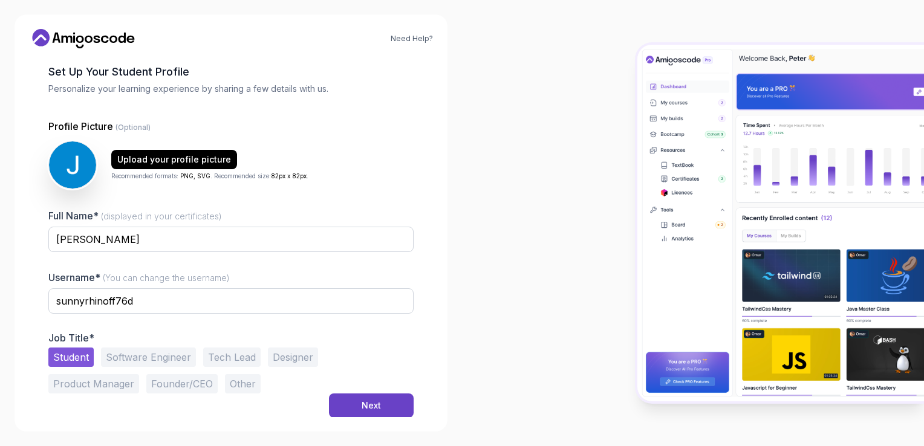
click at [325, 178] on div "Upload your profile picture Recommended formats: PNG, SVG . Recommended size: 8…" at bounding box center [230, 165] width 365 height 48
drag, startPoint x: 109, startPoint y: 177, endPoint x: 361, endPoint y: 183, distance: 251.7
click at [361, 183] on div "Upload your profile picture Recommended formats: PNG, SVG . Recommended size: 8…" at bounding box center [230, 165] width 365 height 48
click at [346, 136] on div "Profile Picture (Optional) Upload your profile picture Recommended formats: PNG…" at bounding box center [230, 154] width 365 height 70
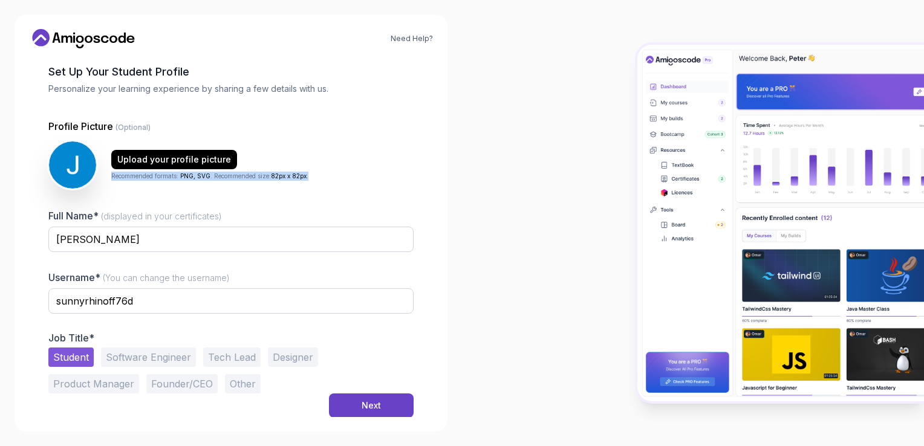
drag, startPoint x: 111, startPoint y: 176, endPoint x: 313, endPoint y: 183, distance: 202.2
click at [314, 183] on div "Upload your profile picture Recommended formats: PNG, SVG . Recommended size: 8…" at bounding box center [230, 165] width 365 height 48
click at [346, 413] on button "Next" at bounding box center [371, 406] width 85 height 24
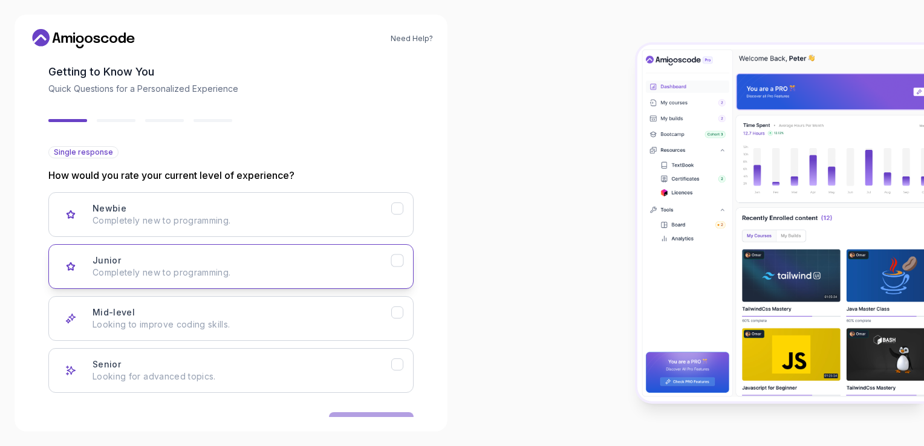
click at [217, 267] on p "Completely new to programming." at bounding box center [242, 273] width 299 height 12
drag, startPoint x: 217, startPoint y: 267, endPoint x: 214, endPoint y: 261, distance: 6.8
click at [216, 267] on p "Completely new to programming." at bounding box center [242, 273] width 299 height 12
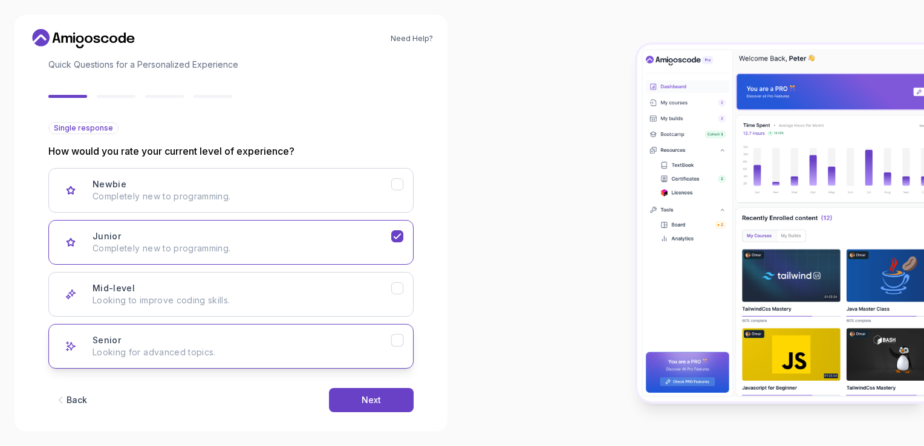
scroll to position [94, 0]
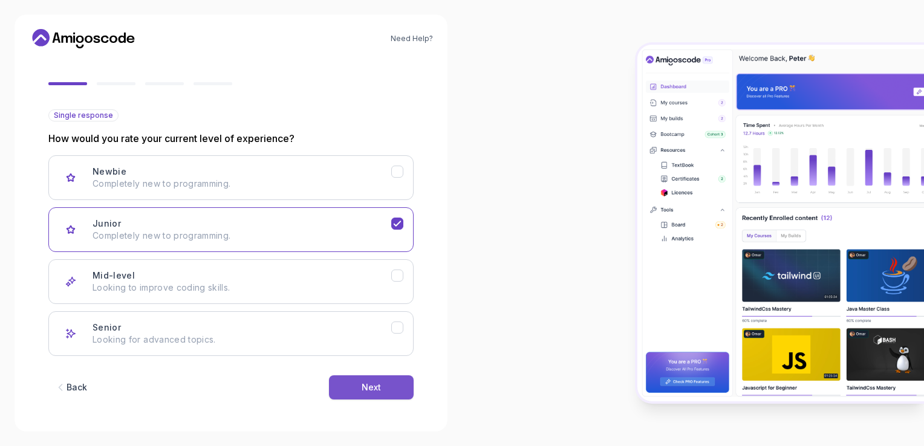
click at [339, 382] on button "Next" at bounding box center [371, 388] width 85 height 24
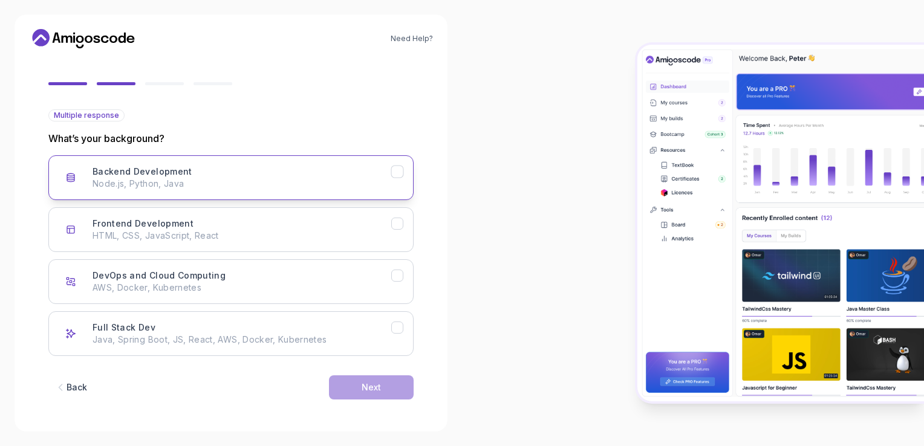
click at [108, 178] on p "Node.js, Python, Java" at bounding box center [242, 184] width 299 height 12
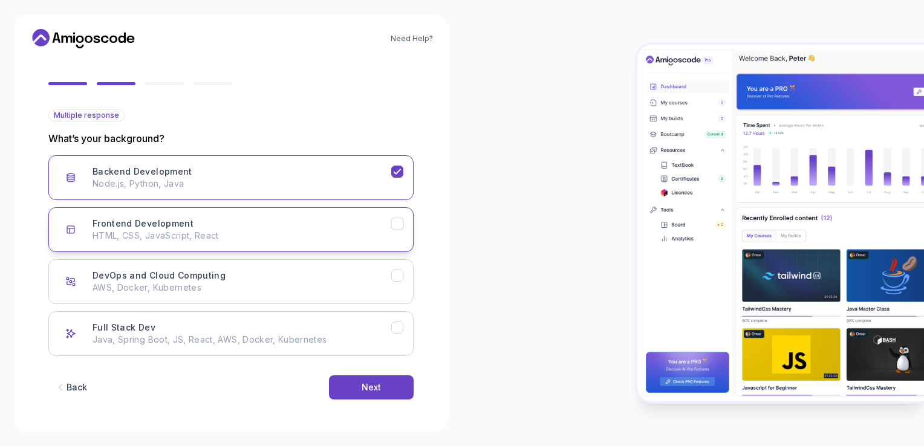
click at [128, 224] on h3 "Frontend Development" at bounding box center [143, 224] width 101 height 12
click at [139, 287] on p "AWS, Docker, Kubernetes" at bounding box center [242, 288] width 299 height 12
click at [139, 246] on button "Frontend Development HTML, CSS, JavaScript, React" at bounding box center [230, 230] width 365 height 45
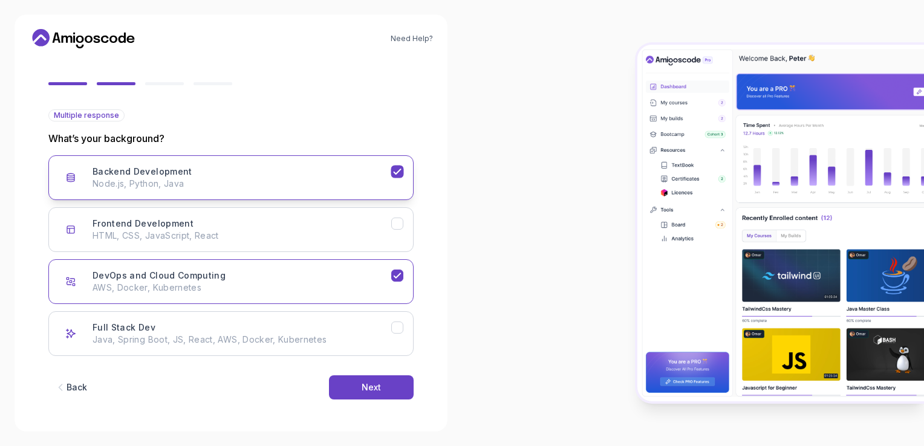
click at [129, 156] on button "Backend Development Node.js, Python, Java" at bounding box center [230, 177] width 365 height 45
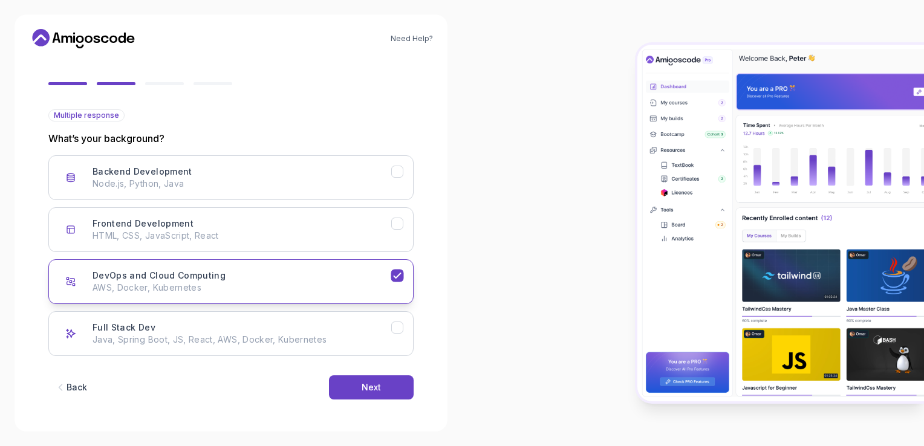
click at [148, 270] on h3 "DevOps and Cloud Computing" at bounding box center [159, 276] width 133 height 12
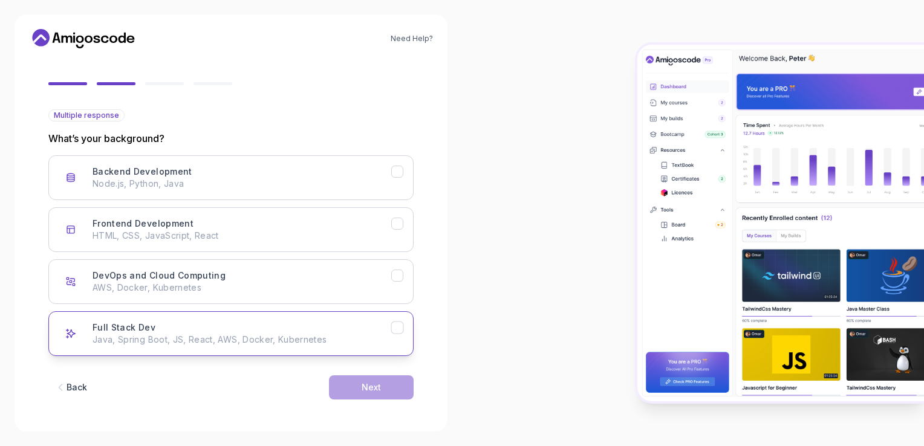
click at [151, 344] on p "Java, Spring Boot, JS, React, AWS, Docker, Kubernetes" at bounding box center [242, 340] width 299 height 12
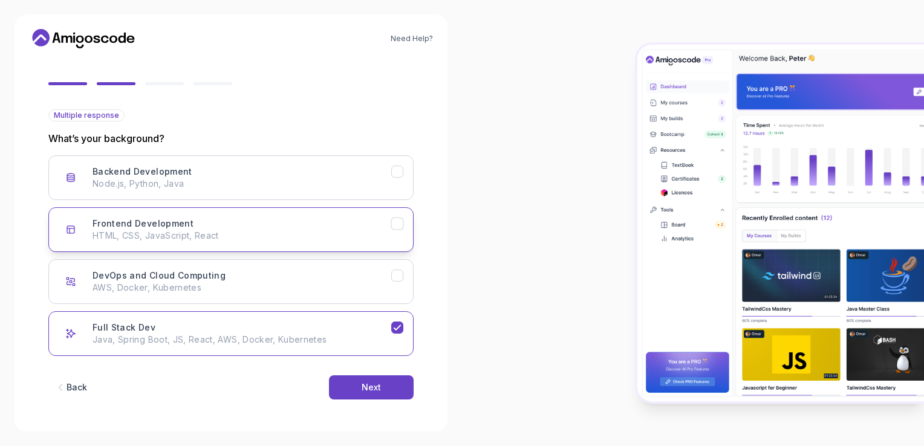
click at [148, 238] on p "HTML, CSS, JavaScript, React" at bounding box center [242, 236] width 299 height 12
click at [181, 278] on h3 "DevOps and Cloud Computing" at bounding box center [159, 276] width 133 height 12
click at [176, 171] on h3 "Backend Development" at bounding box center [143, 172] width 100 height 12
click at [209, 273] on h3 "DevOps and Cloud Computing" at bounding box center [159, 276] width 133 height 12
click at [201, 236] on p "HTML, CSS, JavaScript, React" at bounding box center [242, 236] width 299 height 12
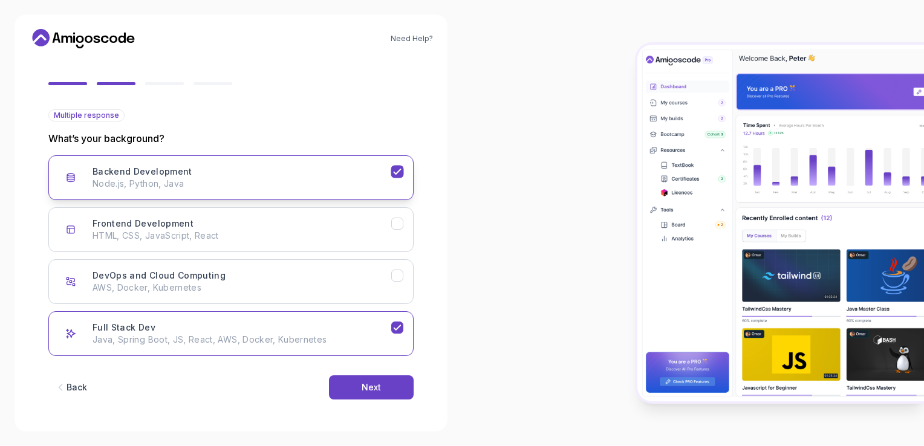
click at [195, 193] on button "Backend Development Node.js, Python, Java" at bounding box center [230, 177] width 365 height 45
click at [195, 194] on button "Backend Development Node.js, Python, Java" at bounding box center [230, 177] width 365 height 45
click at [368, 391] on div "Next" at bounding box center [371, 388] width 19 height 12
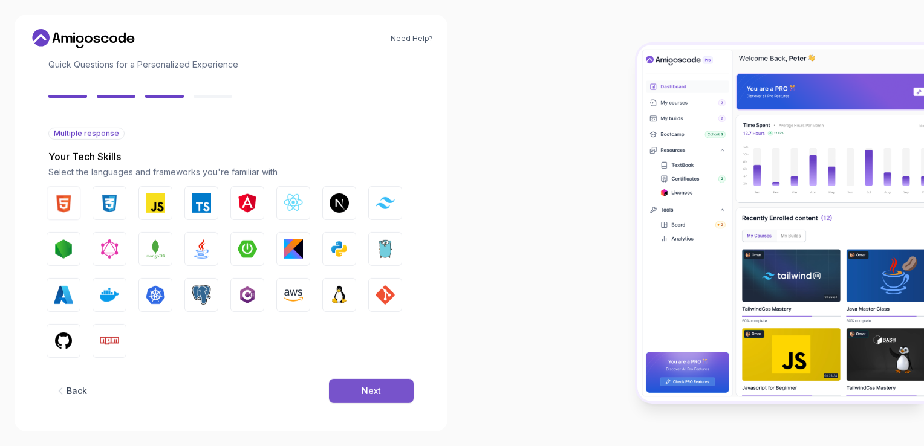
scroll to position [81, 0]
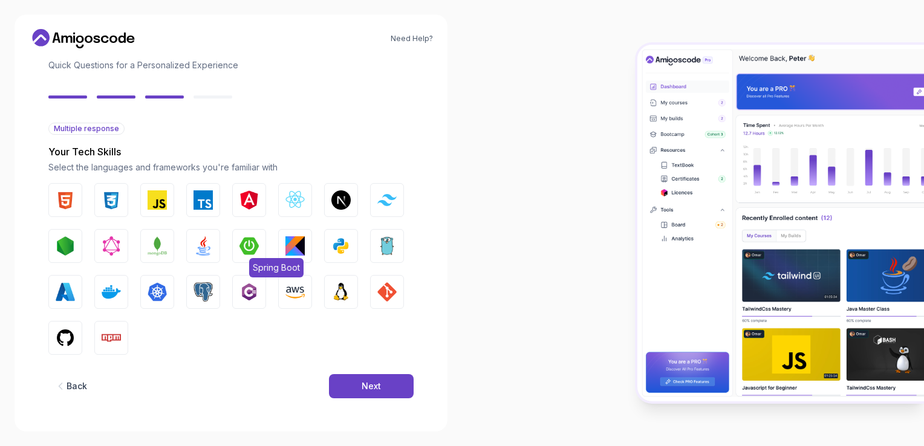
click at [250, 250] on img "button" at bounding box center [249, 246] width 19 height 19
click at [189, 287] on button "PostgreSQL" at bounding box center [203, 292] width 34 height 34
click at [155, 287] on img "button" at bounding box center [157, 292] width 19 height 19
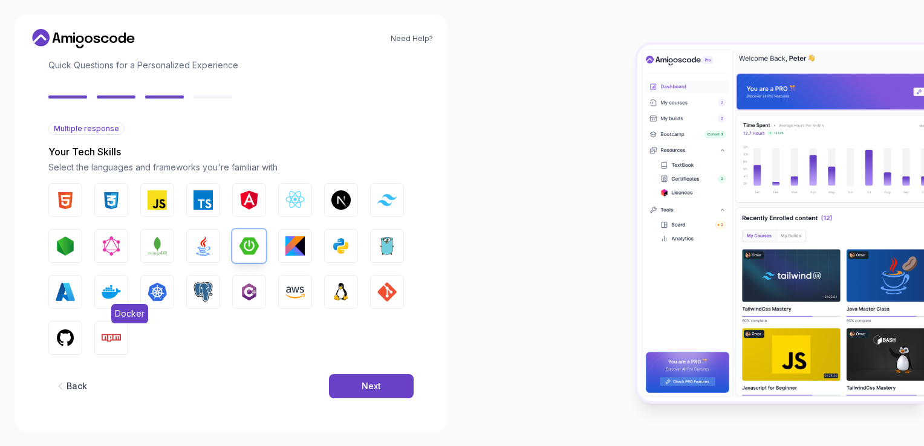
click at [107, 287] on img "button" at bounding box center [111, 292] width 19 height 19
click at [111, 289] on img "button" at bounding box center [111, 292] width 19 height 19
click at [204, 296] on img "button" at bounding box center [203, 292] width 19 height 19
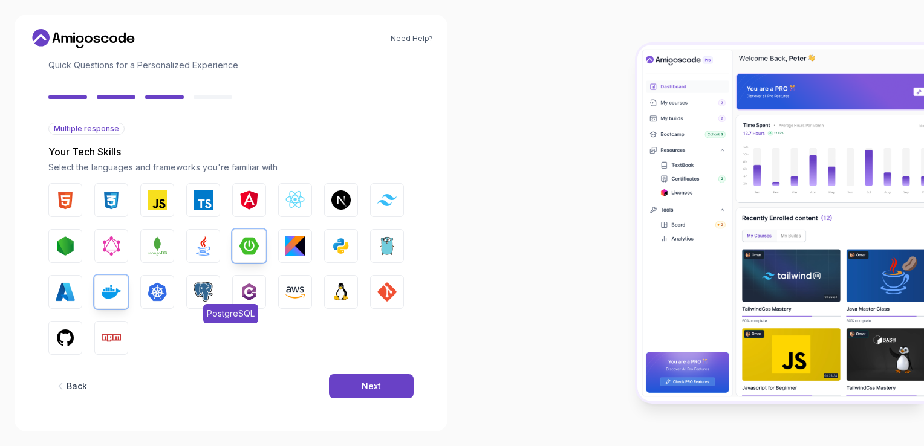
click at [213, 295] on button "PostgreSQL" at bounding box center [203, 292] width 34 height 34
click at [65, 198] on img "button" at bounding box center [65, 200] width 19 height 19
click at [113, 198] on img "button" at bounding box center [111, 200] width 19 height 19
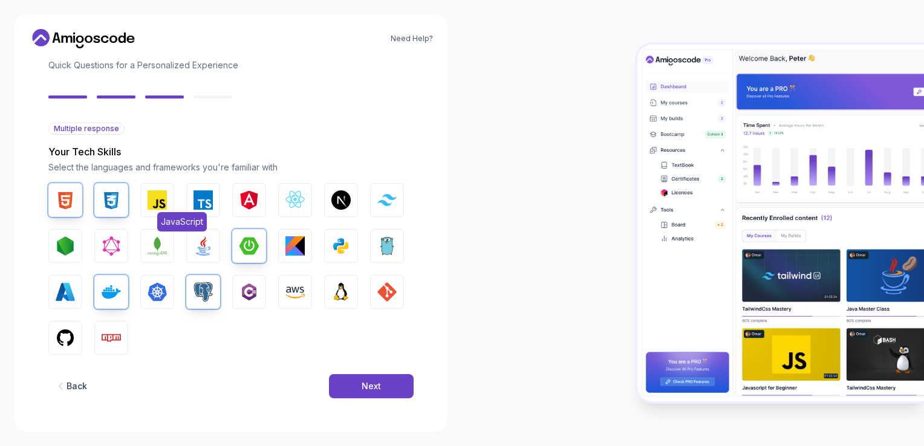
click at [162, 198] on img "button" at bounding box center [157, 200] width 19 height 19
click at [347, 383] on button "Next" at bounding box center [371, 386] width 85 height 24
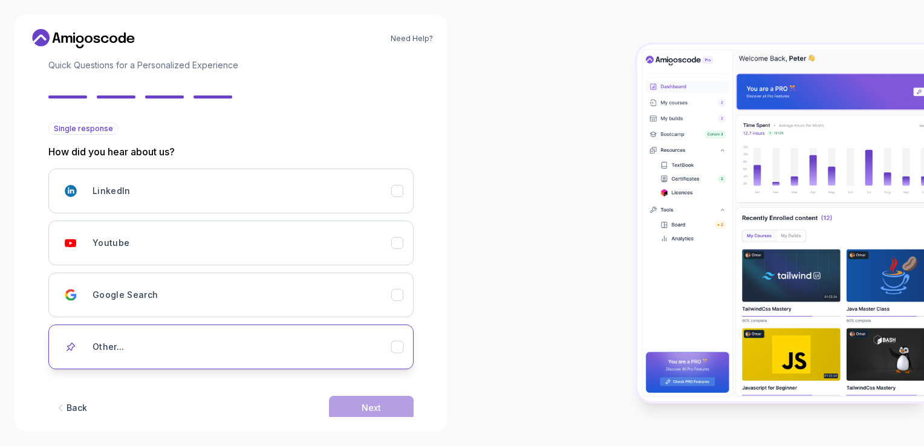
click at [157, 335] on div "Other..." at bounding box center [242, 347] width 299 height 24
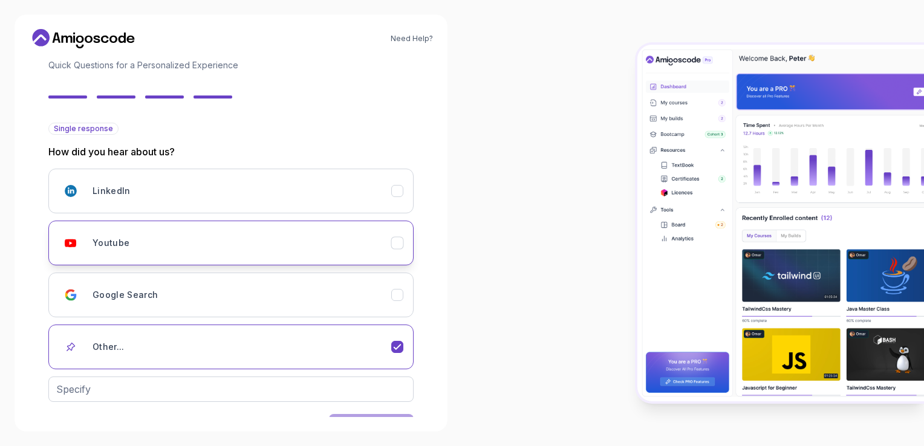
click at [137, 248] on div "Youtube" at bounding box center [242, 243] width 299 height 24
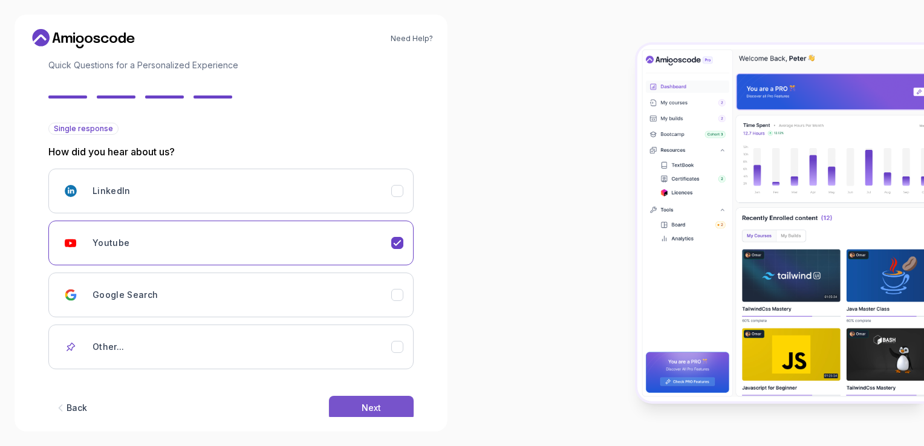
click at [345, 408] on button "Next" at bounding box center [371, 408] width 85 height 24
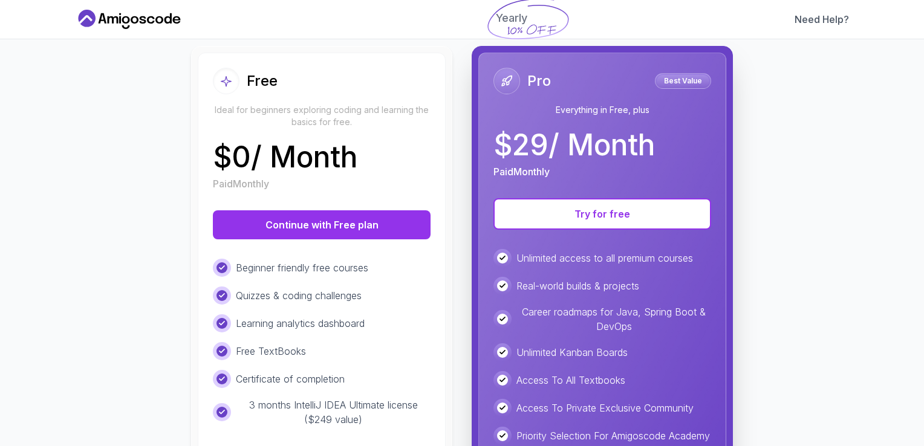
scroll to position [266, 0]
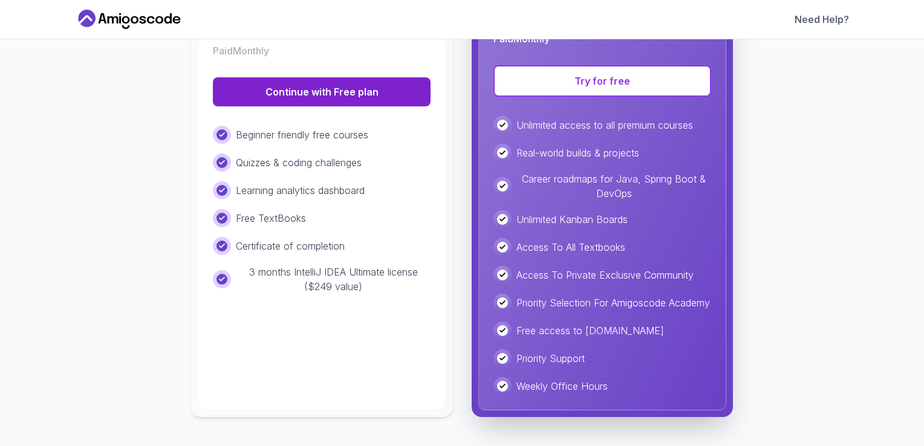
click at [287, 93] on button "Continue with Free plan" at bounding box center [322, 91] width 218 height 29
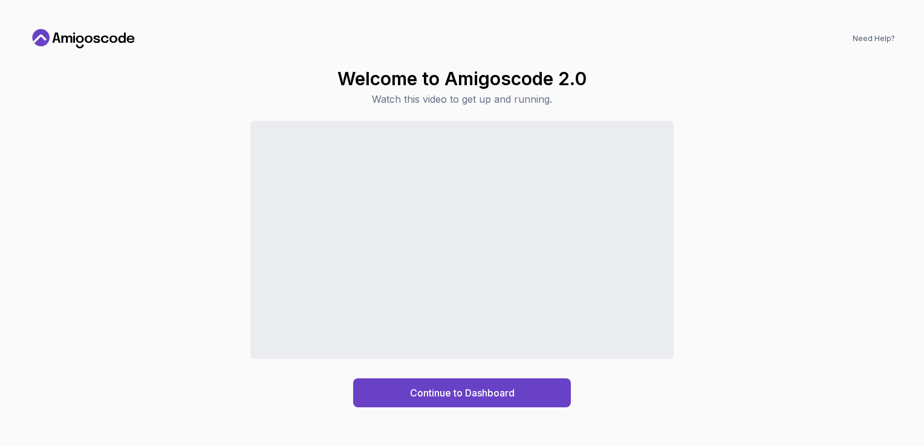
click at [287, 93] on div "Welcome to Amigoscode 2.0 Watch this video to get up and running. Continue to D…" at bounding box center [462, 237] width 866 height 359
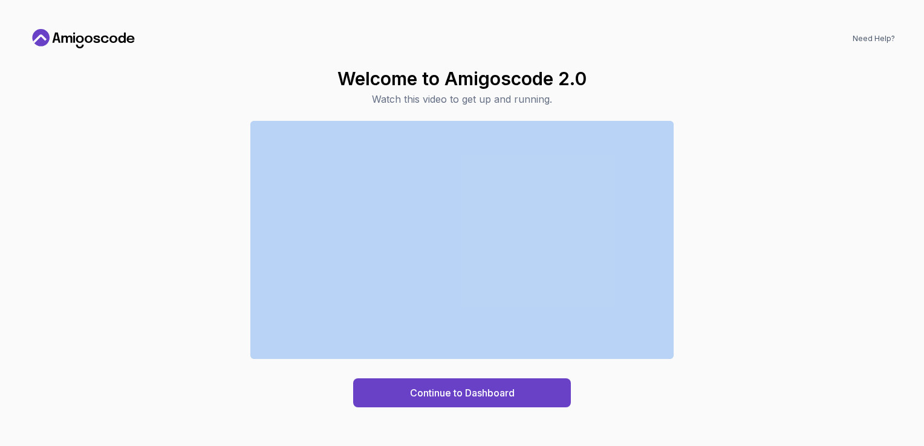
click at [828, 200] on div "Continue to Dashboard" at bounding box center [462, 264] width 866 height 287
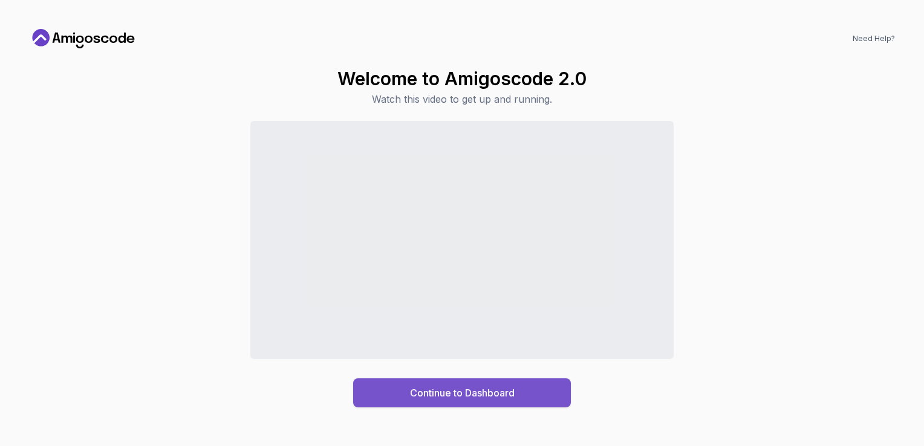
click at [505, 397] on div "Continue to Dashboard" at bounding box center [462, 393] width 105 height 15
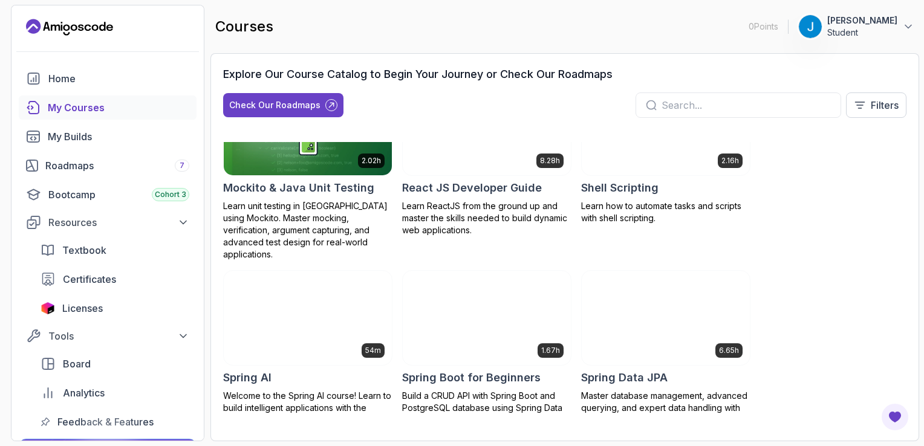
scroll to position [1936, 0]
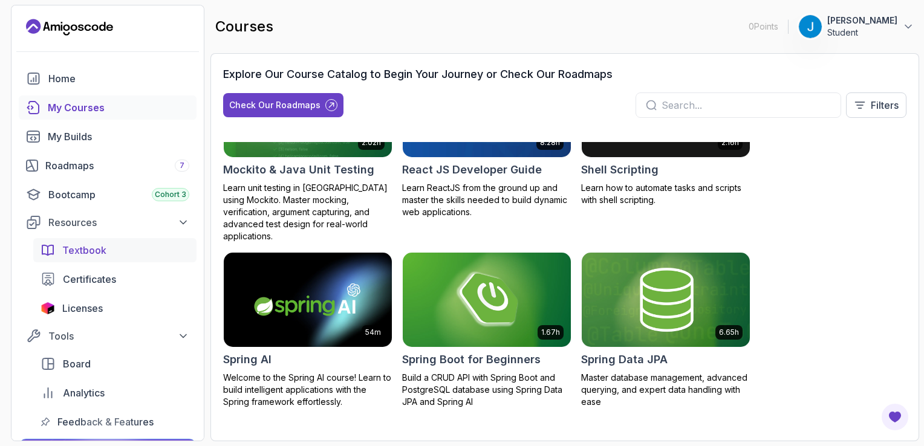
click at [119, 250] on div "Textbook" at bounding box center [125, 250] width 127 height 15
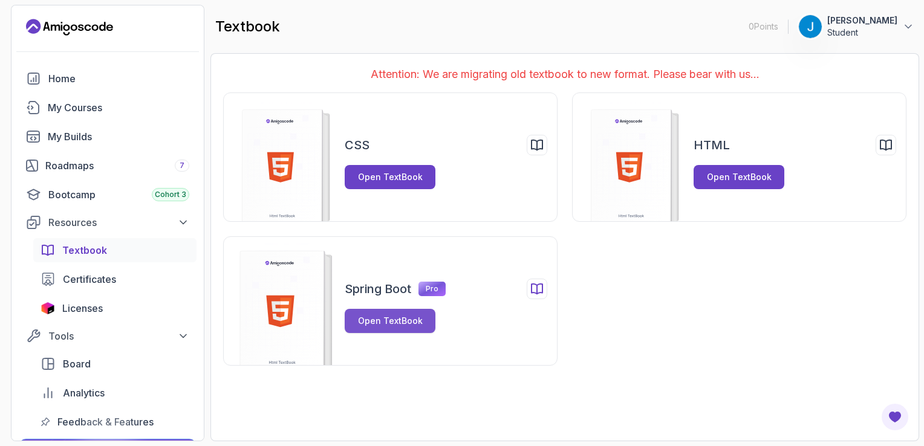
click at [387, 325] on div "Open TextBook" at bounding box center [390, 321] width 65 height 12
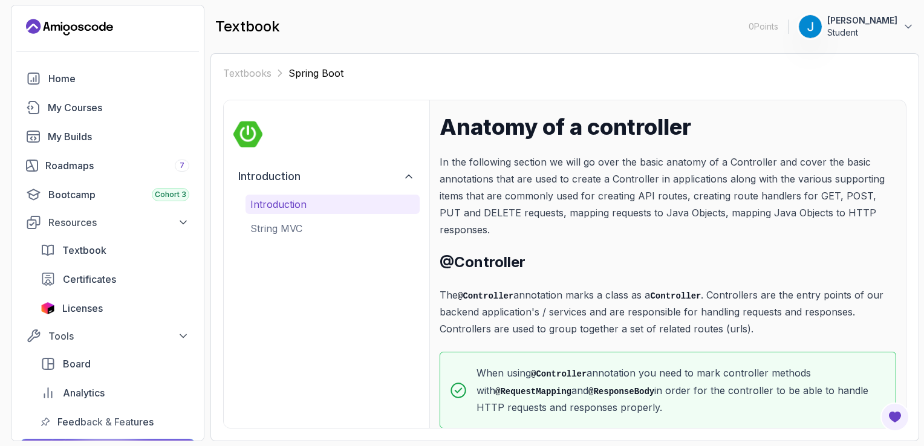
scroll to position [67, 0]
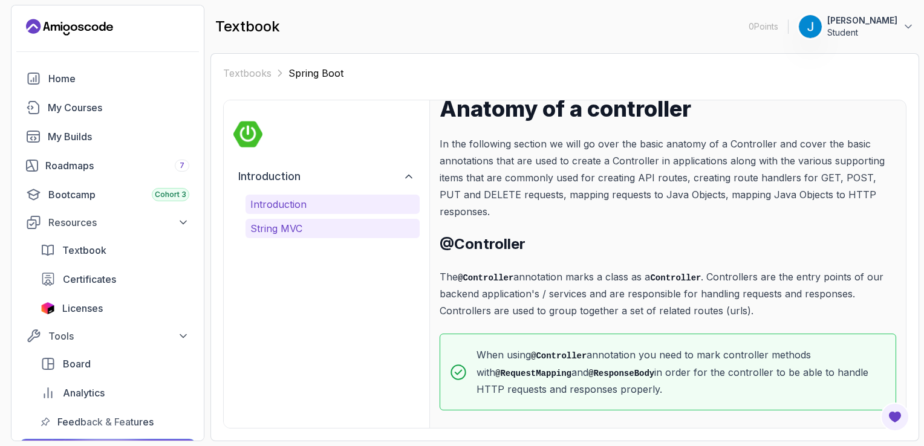
click at [362, 219] on button "String MVC" at bounding box center [333, 228] width 174 height 19
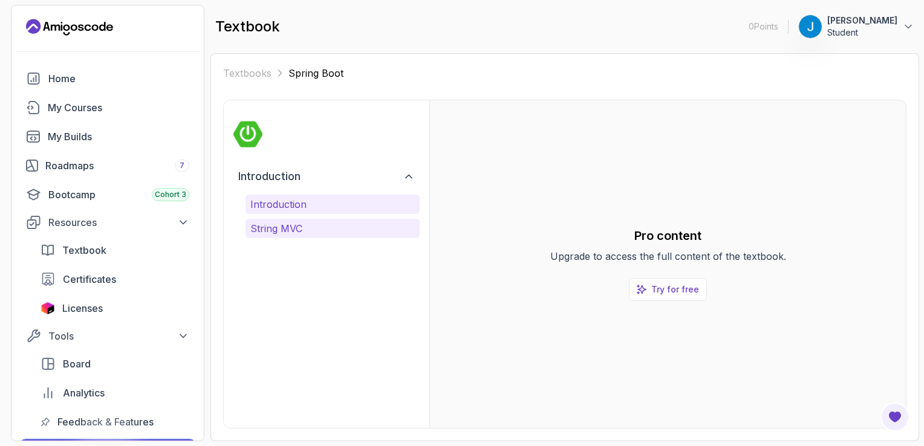
click at [344, 204] on p "Introduction" at bounding box center [332, 204] width 165 height 15
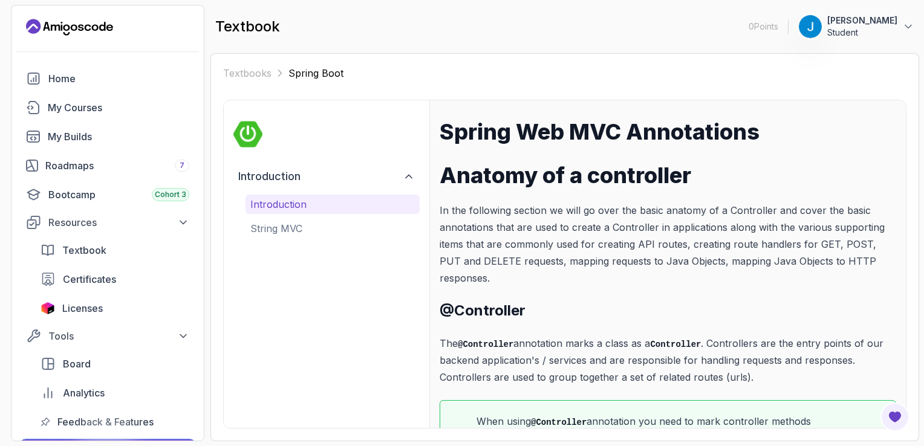
scroll to position [67, 0]
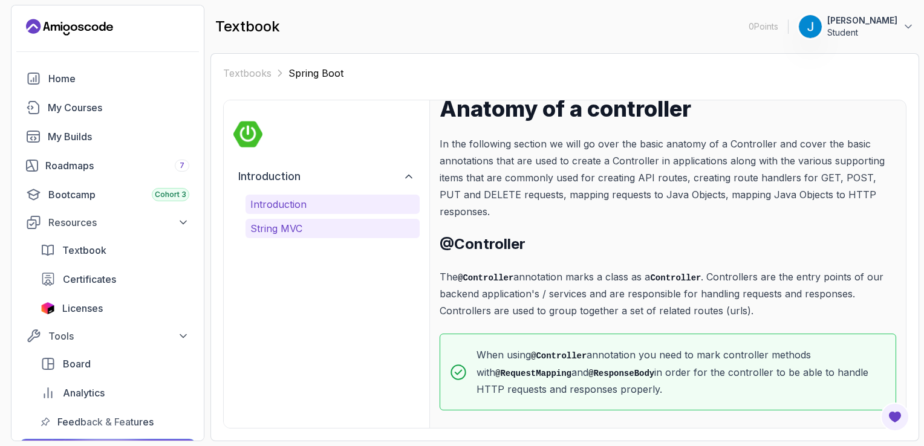
click at [355, 234] on p "String MVC" at bounding box center [332, 228] width 165 height 15
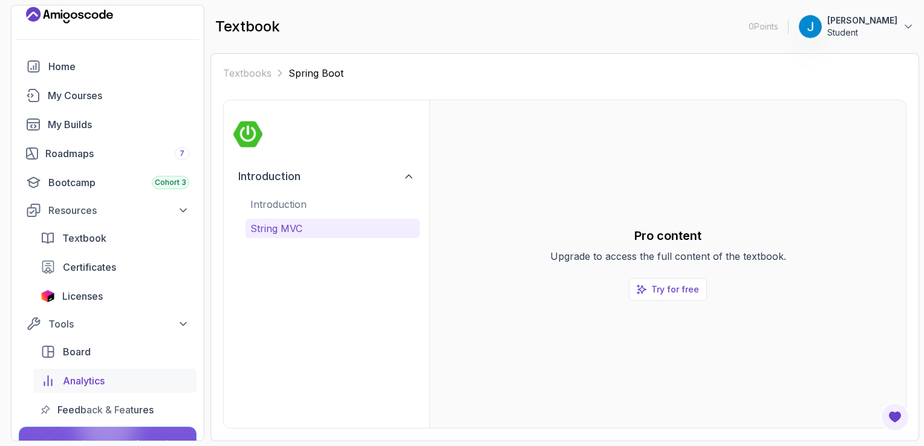
scroll to position [0, 0]
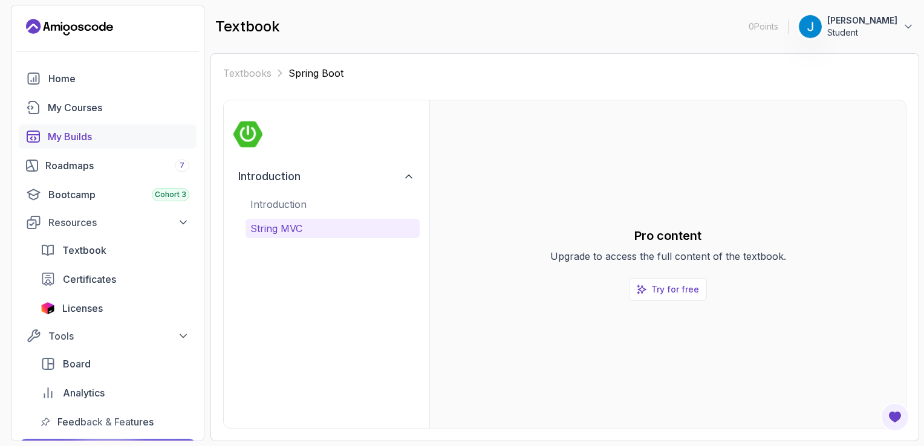
click at [136, 139] on div "My Builds" at bounding box center [119, 136] width 142 height 15
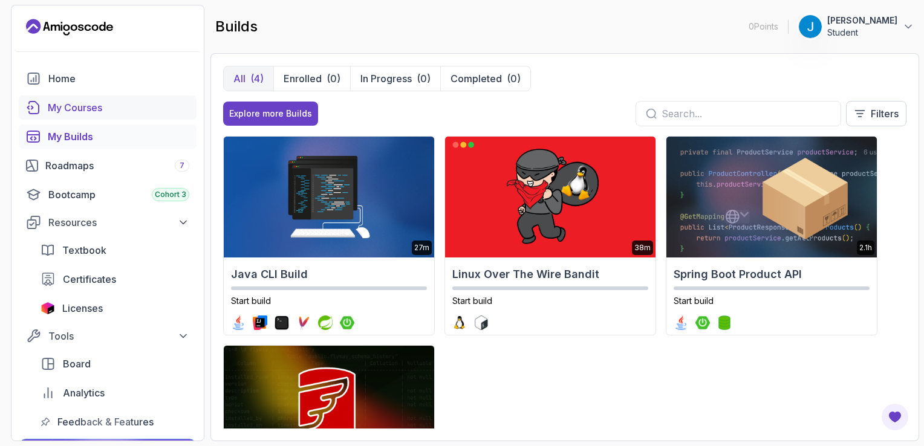
click at [123, 110] on div "My Courses" at bounding box center [119, 107] width 142 height 15
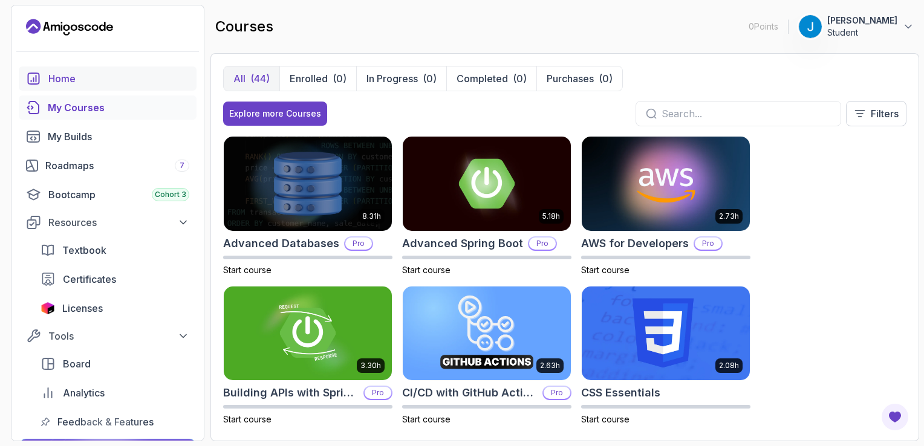
click at [127, 79] on div "Home" at bounding box center [118, 78] width 141 height 15
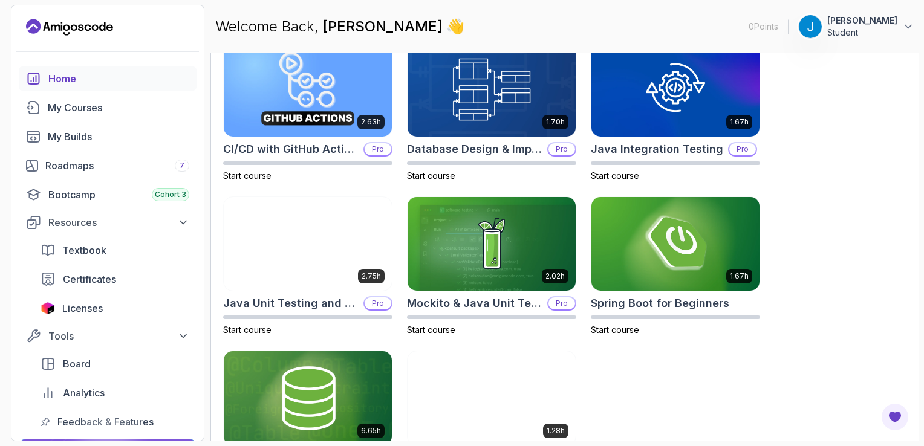
scroll to position [448, 0]
